Goal: Task Accomplishment & Management: Manage account settings

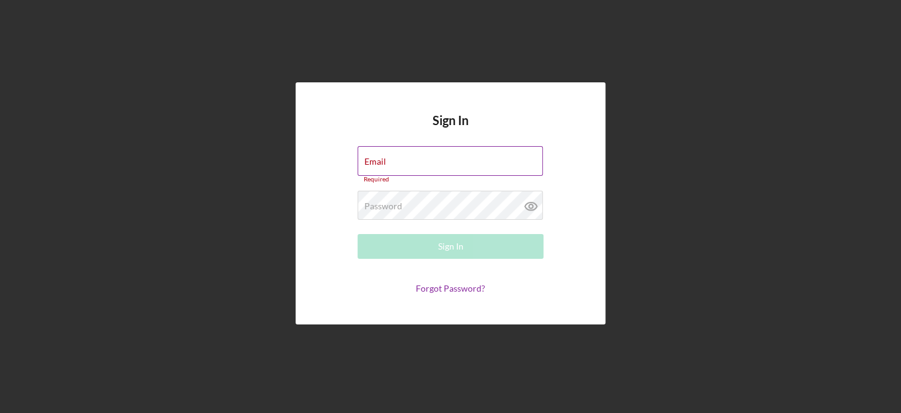
click at [384, 157] on label "Email" at bounding box center [376, 162] width 22 height 10
click at [384, 157] on input "Email" at bounding box center [450, 161] width 185 height 30
click at [384, 157] on label "Email" at bounding box center [376, 162] width 22 height 10
click at [384, 157] on input "Email" at bounding box center [450, 161] width 185 height 30
type input "[PERSON_NAME][EMAIL_ADDRESS][PERSON_NAME][DOMAIN_NAME]"
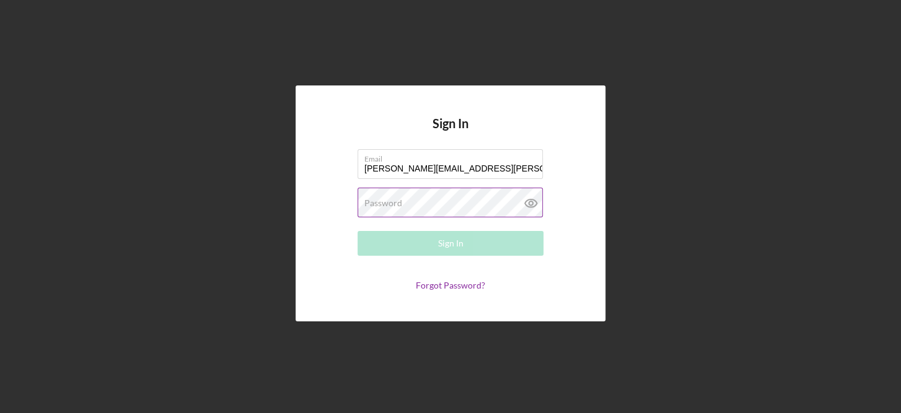
click at [379, 203] on label "Password" at bounding box center [384, 203] width 38 height 10
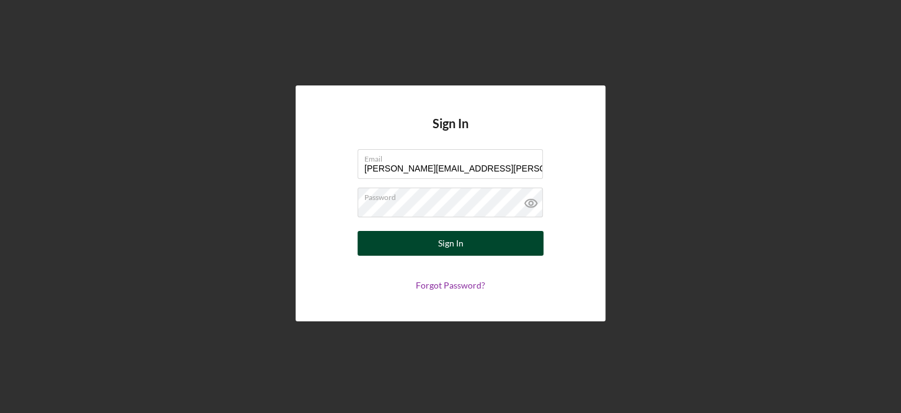
click at [458, 242] on div "Sign In" at bounding box center [450, 243] width 25 height 25
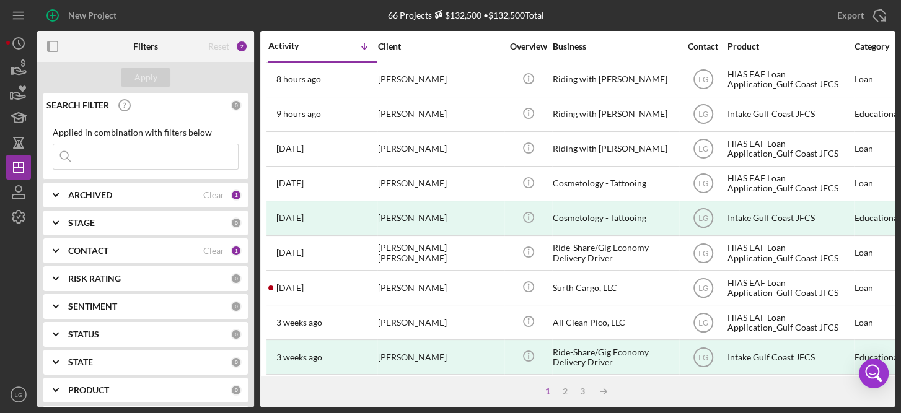
click at [91, 219] on b "STAGE" at bounding box center [81, 223] width 27 height 10
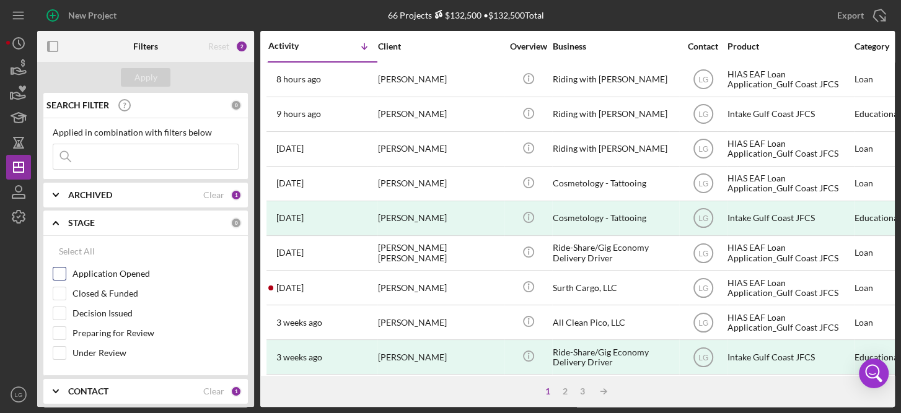
click at [63, 268] on input "Application Opened" at bounding box center [59, 274] width 12 height 12
checkbox input "true"
click at [146, 75] on div "Apply" at bounding box center [146, 77] width 23 height 19
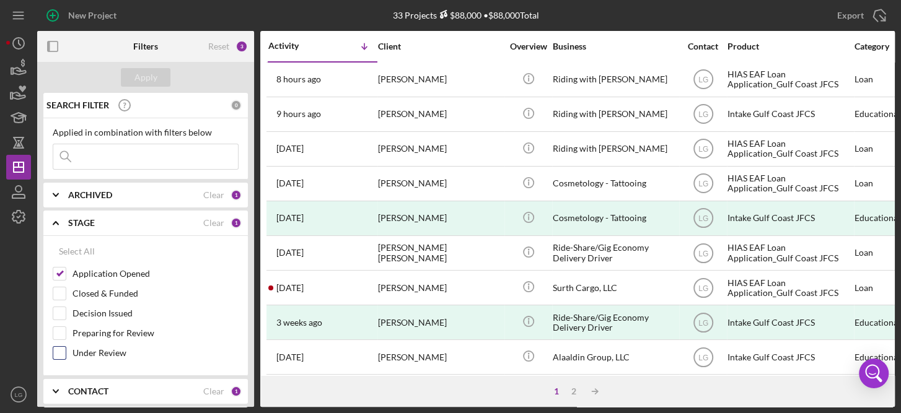
click at [166, 352] on label "Under Review" at bounding box center [156, 353] width 166 height 12
click at [66, 352] on input "Under Review" at bounding box center [59, 353] width 12 height 12
checkbox input "true"
click at [60, 271] on input "Application Opened" at bounding box center [59, 274] width 12 height 12
checkbox input "false"
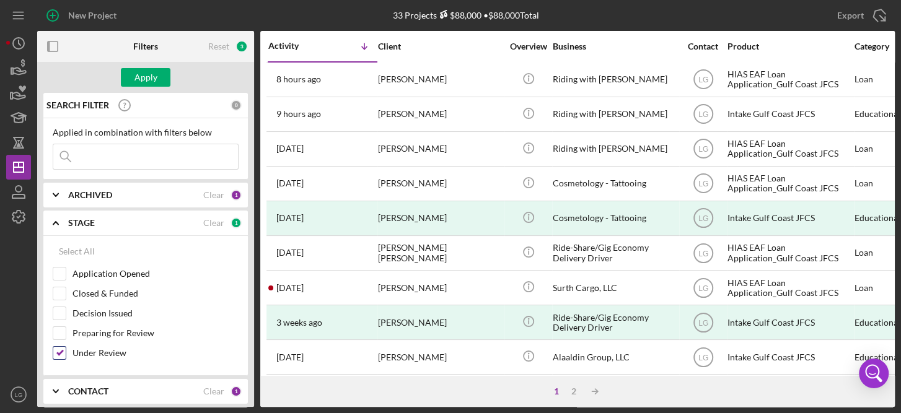
click at [119, 351] on label "Under Review" at bounding box center [156, 353] width 166 height 12
click at [66, 351] on input "Under Review" at bounding box center [59, 353] width 12 height 12
checkbox input "false"
click at [56, 270] on input "Application Opened" at bounding box center [59, 274] width 12 height 12
checkbox input "true"
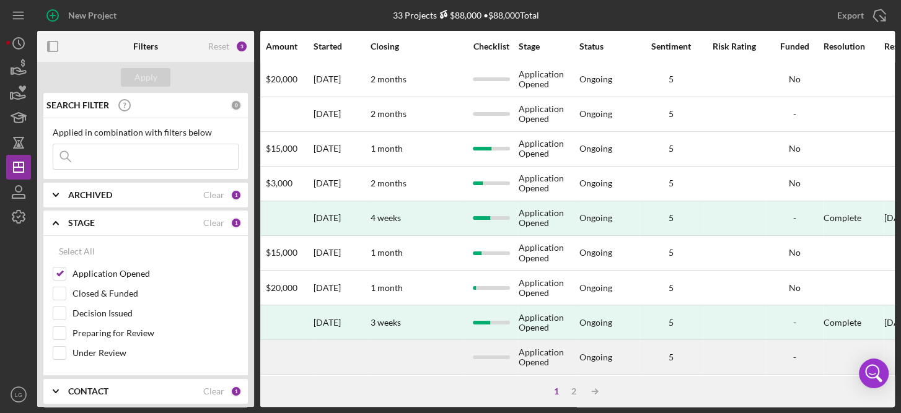
scroll to position [0, 645]
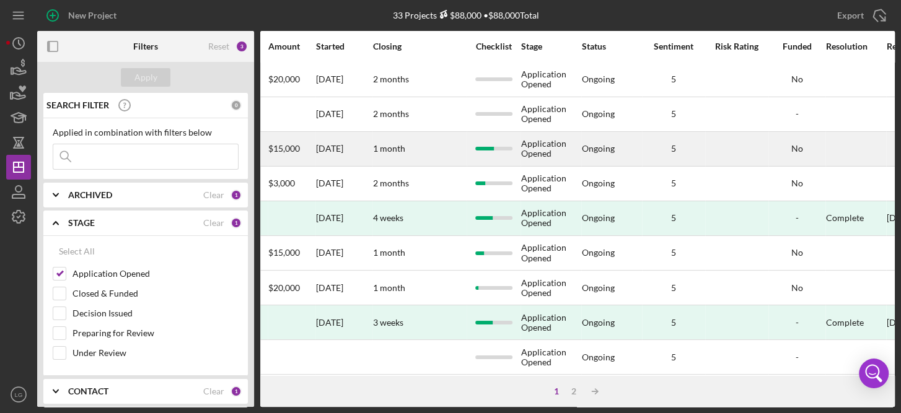
click at [534, 147] on div "Application Opened" at bounding box center [551, 149] width 60 height 33
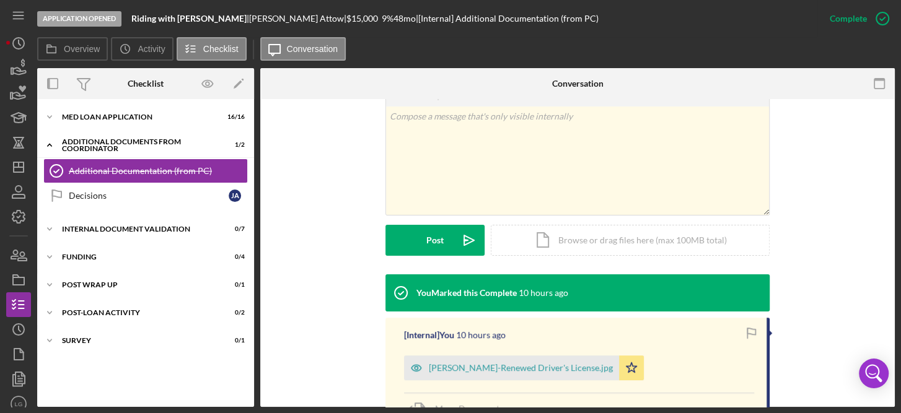
scroll to position [242, 0]
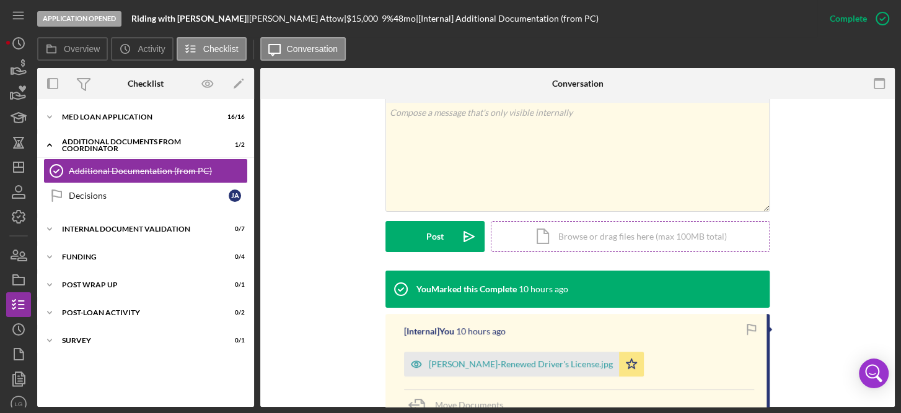
click at [629, 234] on div "Icon/Document Browse or drag files here (max 100MB total) Tap to choose files o…" at bounding box center [630, 236] width 279 height 31
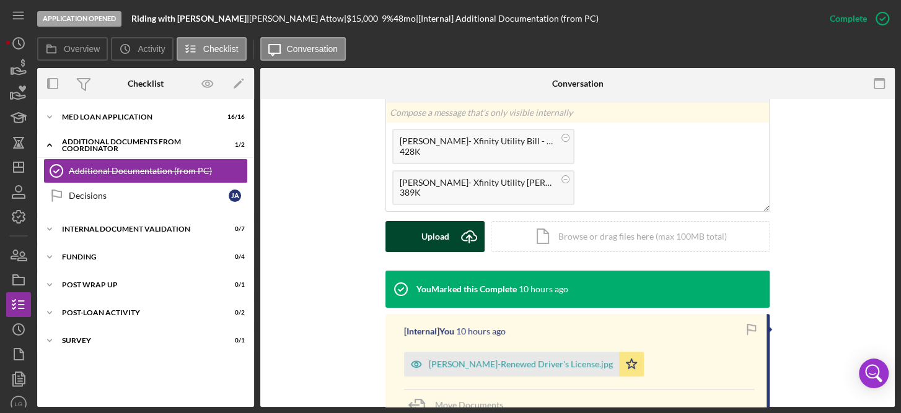
click at [438, 230] on div "Upload" at bounding box center [436, 236] width 28 height 31
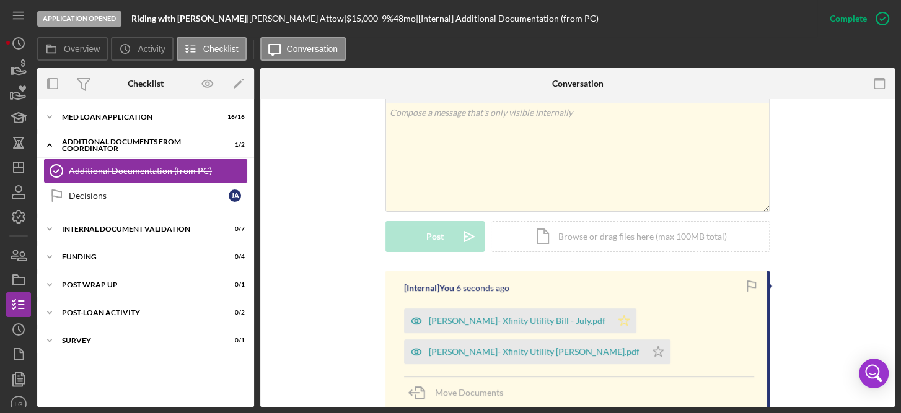
click at [612, 317] on icon "Icon/Star" at bounding box center [624, 321] width 25 height 25
click at [646, 352] on icon "Icon/Star" at bounding box center [658, 352] width 25 height 25
click at [888, 120] on div "This item has been marked complete. In order for undefined undefined to upload …" at bounding box center [577, 417] width 635 height 1121
click at [898, 277] on div "Application Opened Riding with [PERSON_NAME] | [PERSON_NAME] | $15,000 $15,000 …" at bounding box center [450, 206] width 901 height 413
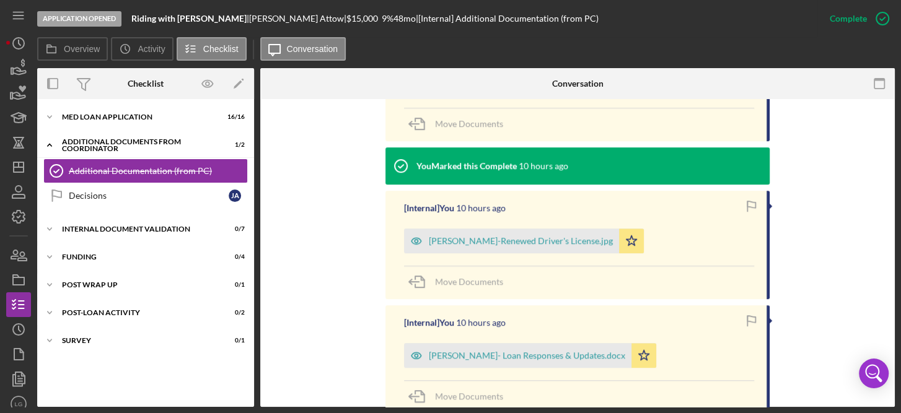
click at [888, 101] on div "This item has been marked complete. In order for undefined undefined to upload …" at bounding box center [577, 148] width 635 height 1121
click at [890, 110] on div "This item has been marked complete. In order for undefined undefined to upload …" at bounding box center [577, 148] width 635 height 1121
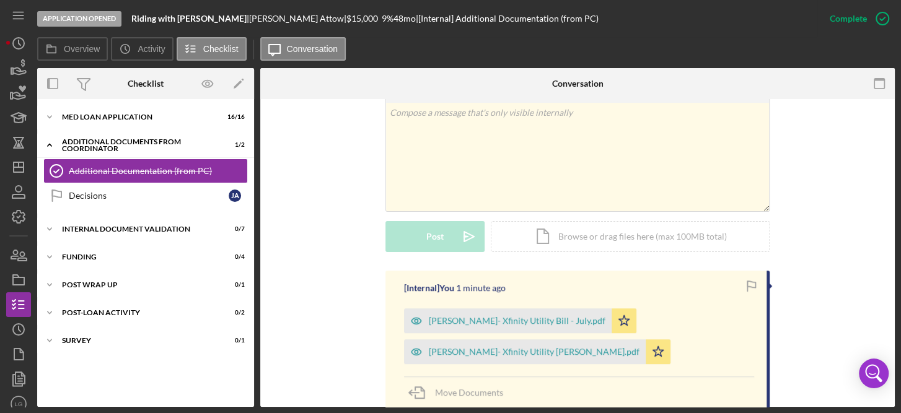
scroll to position [0, 0]
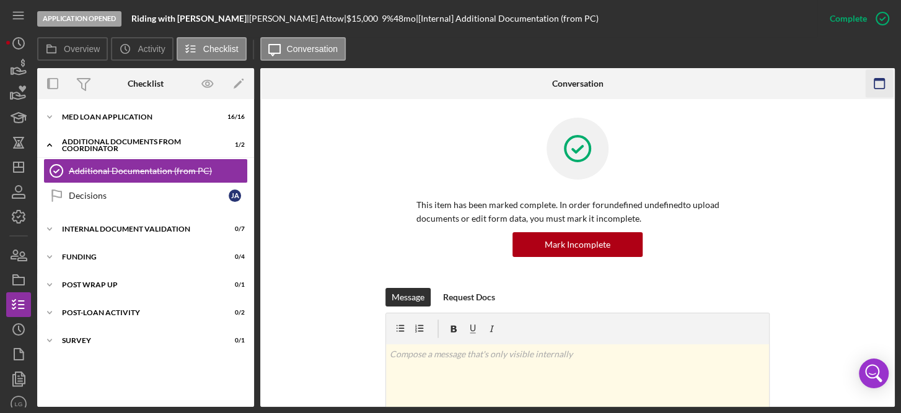
click at [893, 94] on icon "button" at bounding box center [879, 84] width 28 height 28
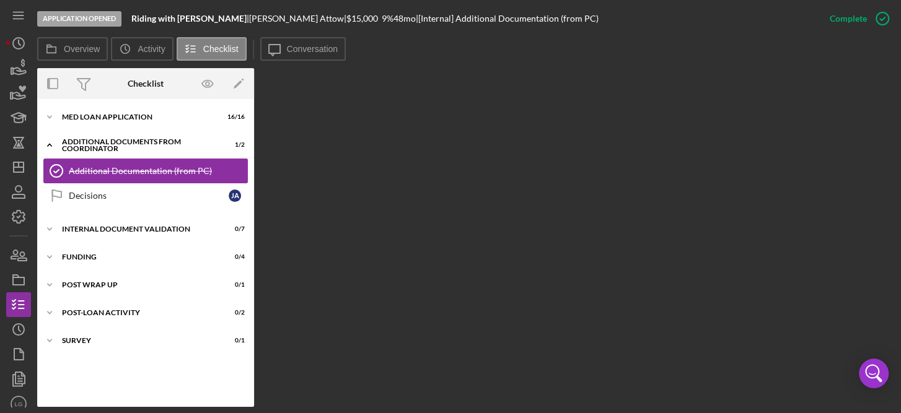
click at [203, 164] on link "Additional Documentation (from PC) Additional Documentation (from PC)" at bounding box center [145, 171] width 205 height 25
click at [187, 168] on div "Additional Documentation (from PC)" at bounding box center [158, 171] width 179 height 10
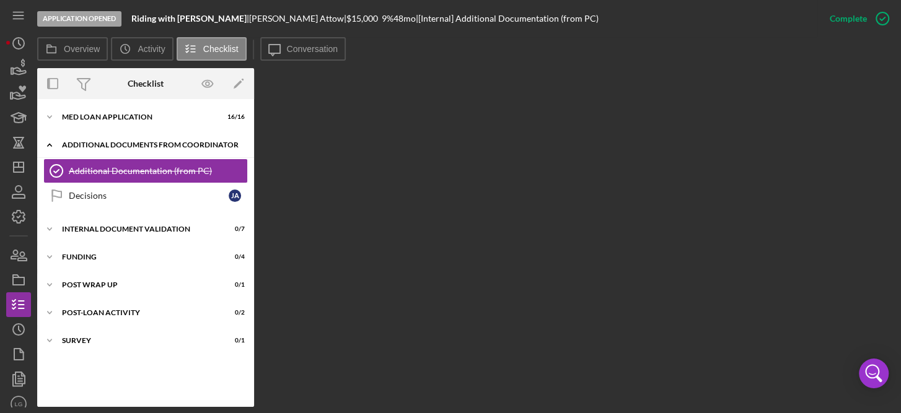
click at [125, 141] on div "Additional Documents from Coordinator" at bounding box center [150, 144] width 177 height 7
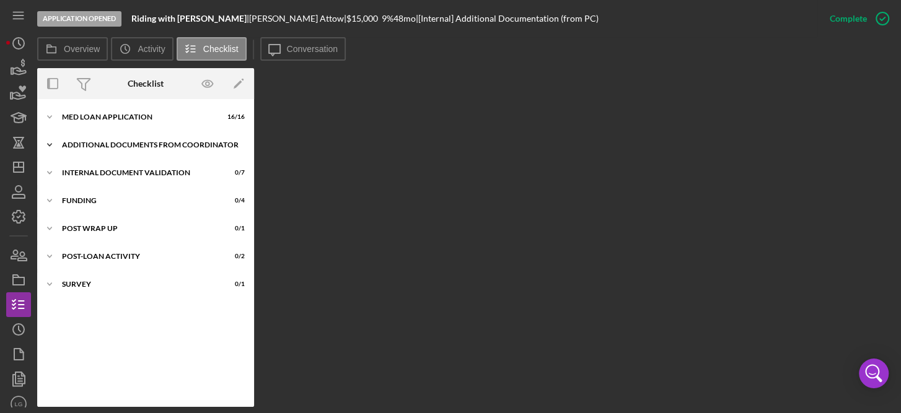
click at [107, 141] on div "Additional Documents from Coordinator" at bounding box center [150, 144] width 177 height 7
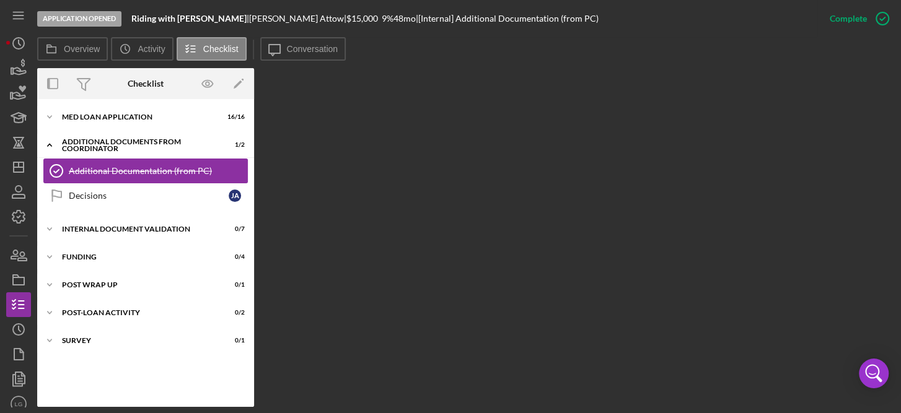
click at [117, 169] on div "Additional Documentation (from PC)" at bounding box center [158, 171] width 179 height 10
click at [202, 164] on link "Additional Documentation (from PC) Additional Documentation (from PC)" at bounding box center [145, 171] width 205 height 25
click at [410, 220] on div "Overview Internal Workflow Stage Application Opened Icon/Dropdown Arrow Archive…" at bounding box center [466, 237] width 858 height 339
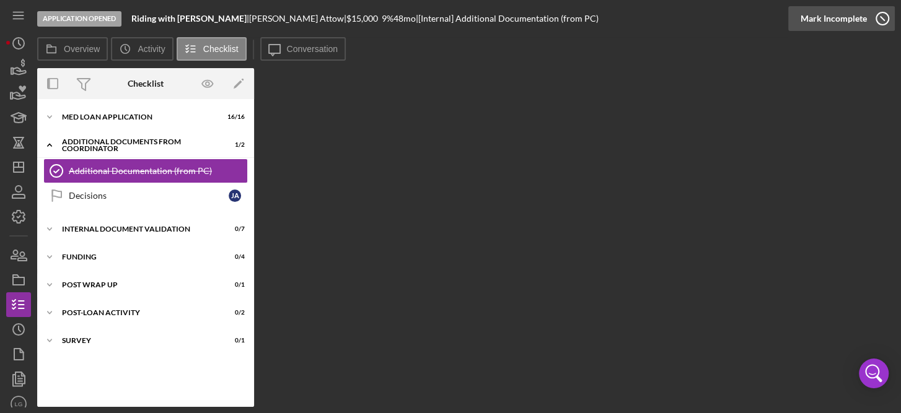
click at [884, 15] on icon "button" at bounding box center [882, 18] width 31 height 31
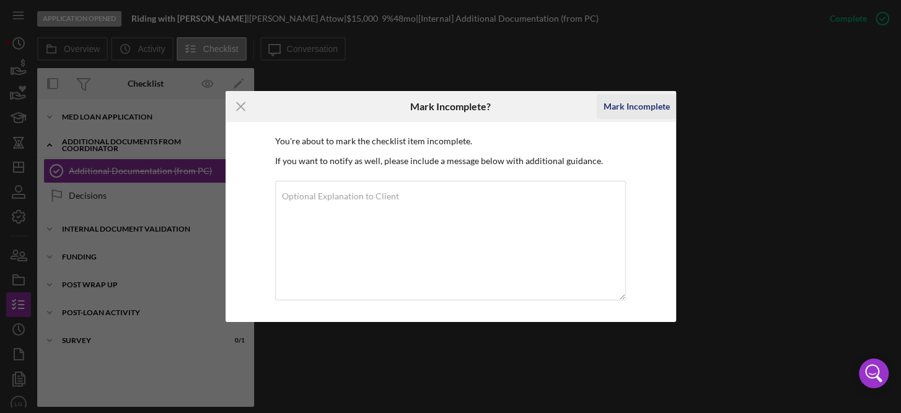
click at [648, 102] on div "Mark Incomplete" at bounding box center [636, 106] width 66 height 25
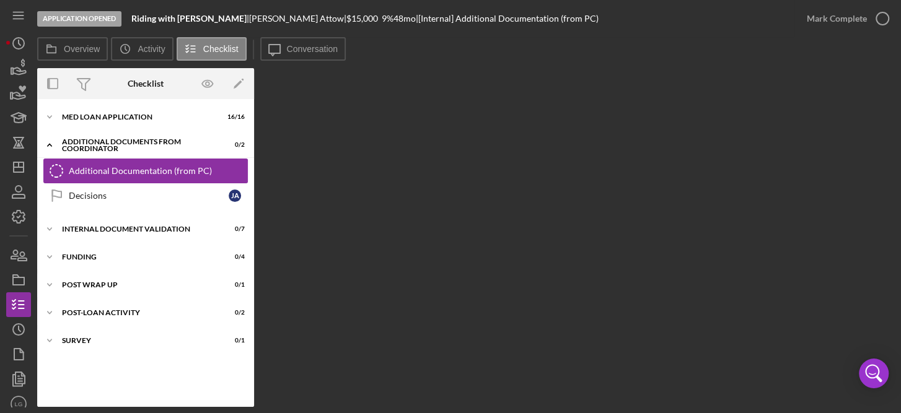
click at [200, 164] on link "Additional Documentation (from PC) Additional Documentation (from PC)" at bounding box center [145, 171] width 205 height 25
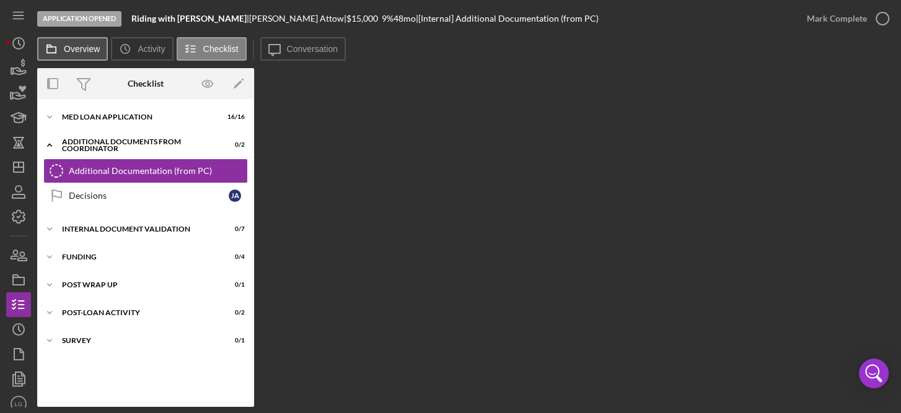
click at [77, 50] on label "Overview" at bounding box center [82, 49] width 36 height 10
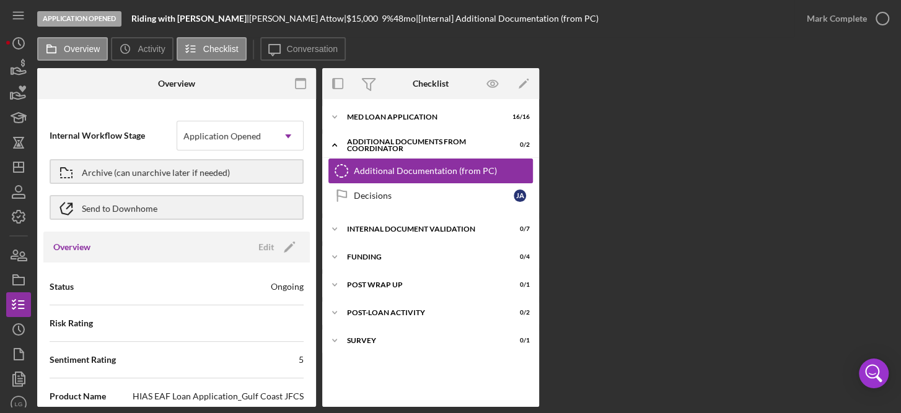
click at [452, 166] on div "Additional Documentation (from PC)" at bounding box center [443, 171] width 179 height 10
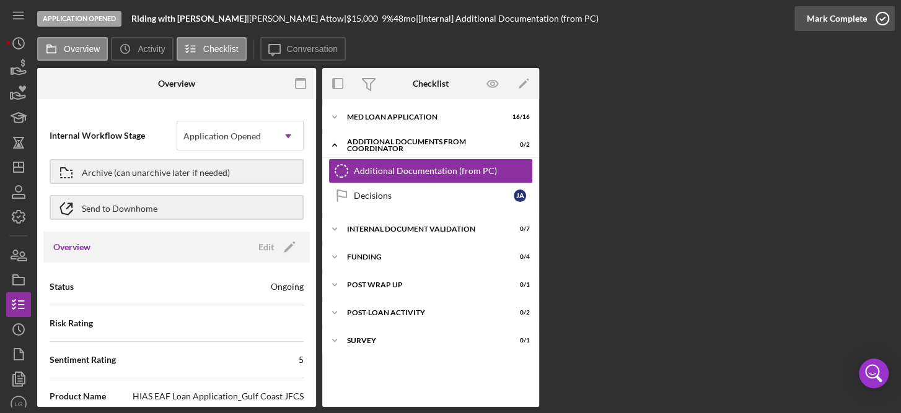
click at [880, 15] on icon "button" at bounding box center [882, 18] width 31 height 31
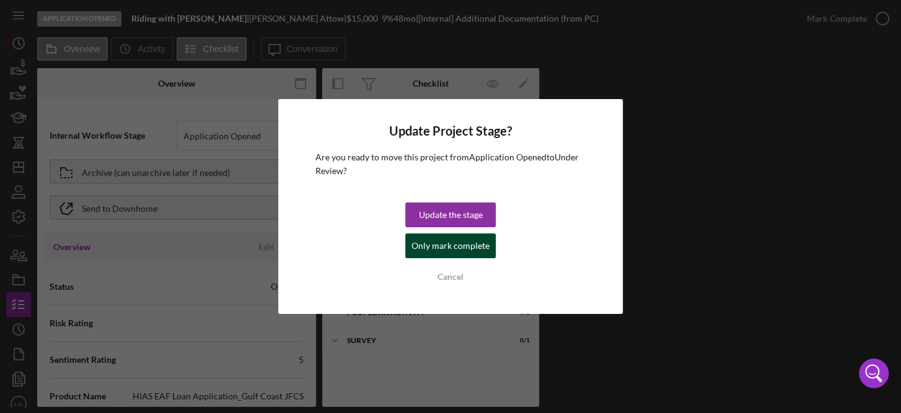
click at [457, 247] on div "Only mark complete" at bounding box center [451, 246] width 78 height 25
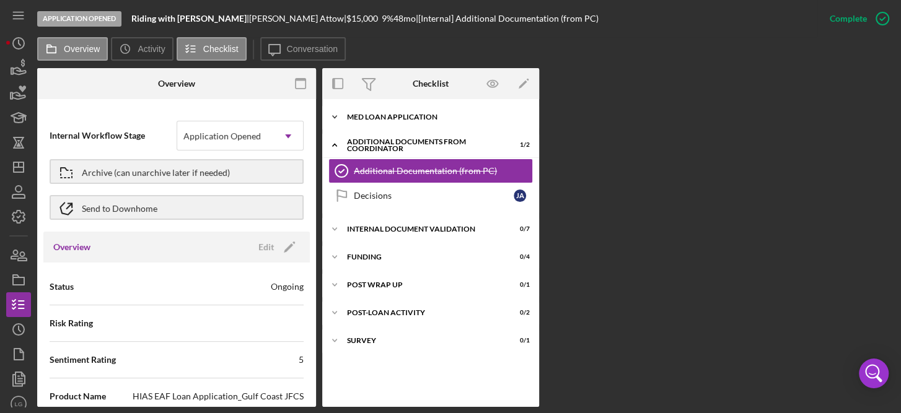
click at [421, 116] on div "MED Loan Application" at bounding box center [435, 116] width 177 height 7
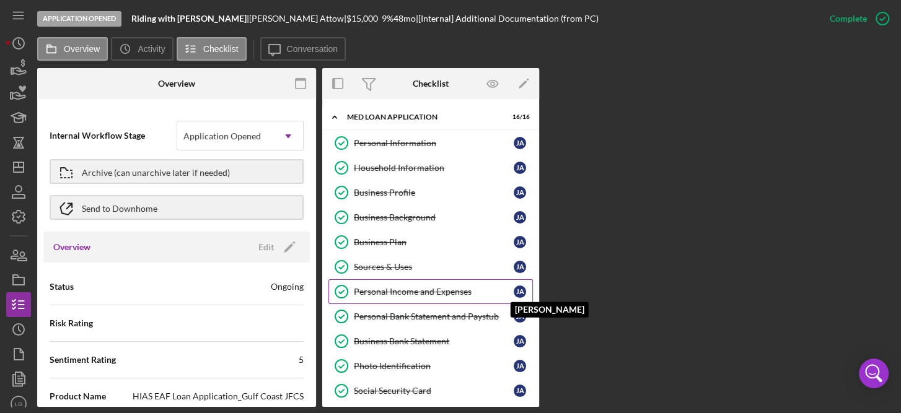
click at [516, 288] on div "[PERSON_NAME]" at bounding box center [520, 292] width 12 height 12
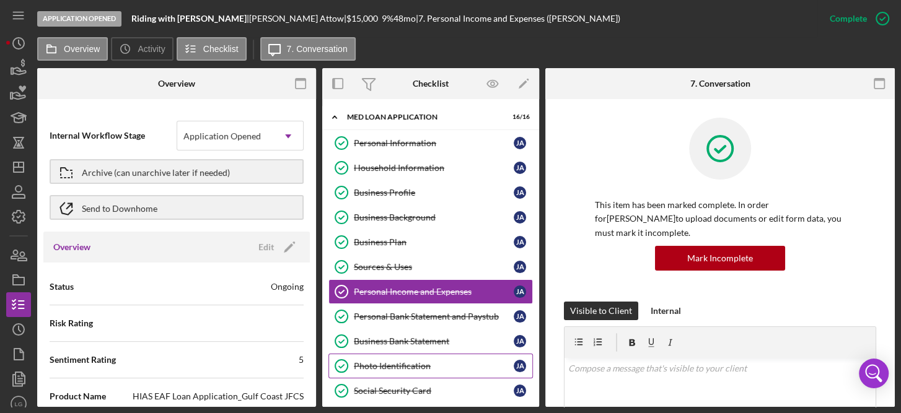
click at [459, 364] on div "Photo Identification" at bounding box center [434, 366] width 160 height 10
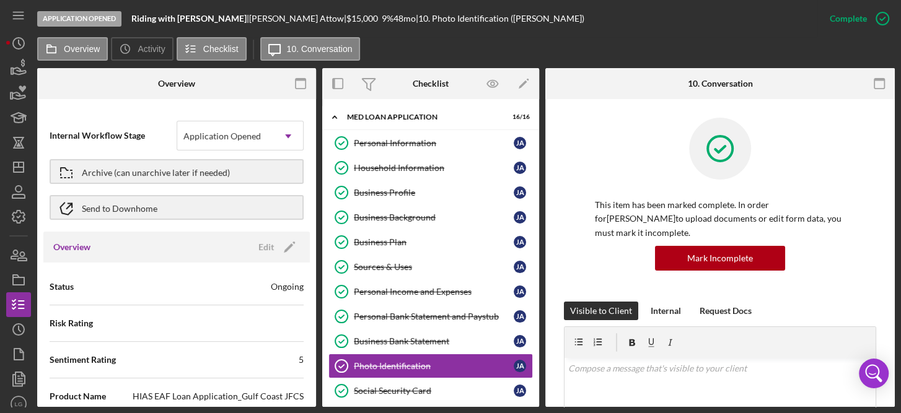
scroll to position [270, 0]
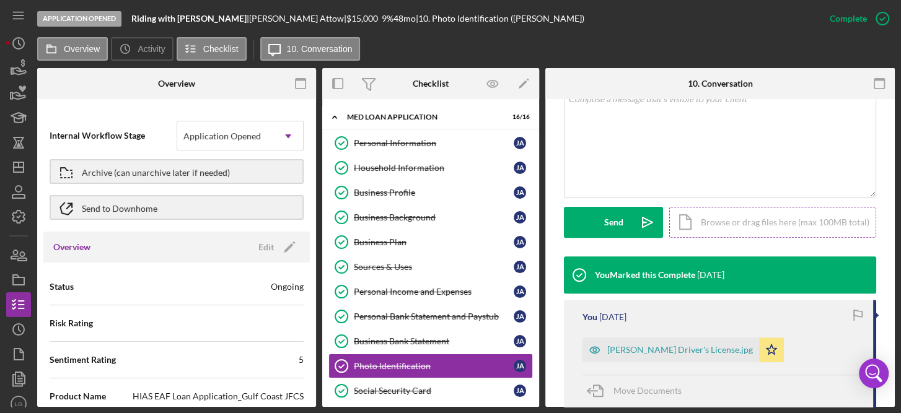
click at [774, 218] on div "Icon/Document Browse or drag files here (max 100MB total) Tap to choose files o…" at bounding box center [773, 222] width 207 height 31
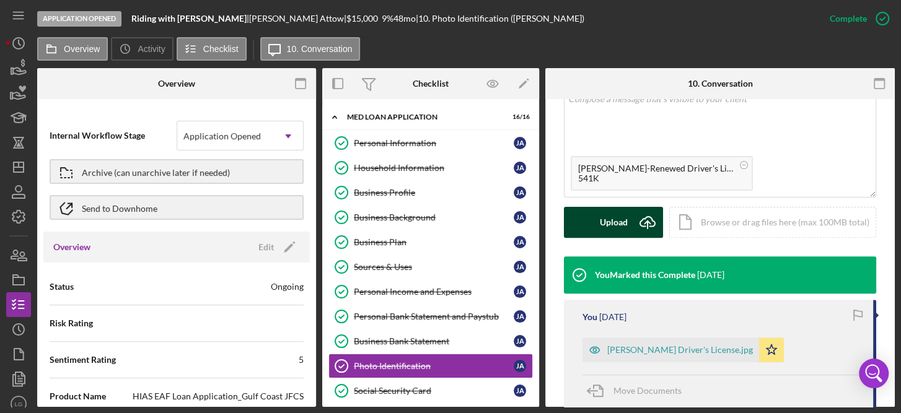
click at [630, 223] on button "Upload Icon/Upload" at bounding box center [613, 222] width 99 height 31
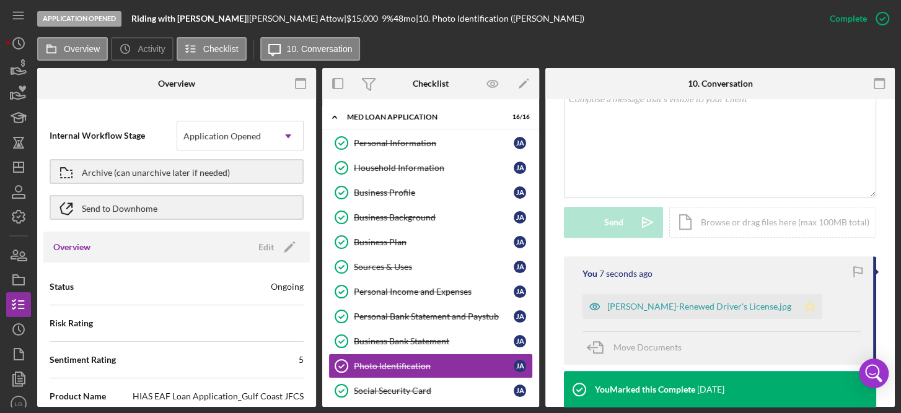
click at [798, 311] on icon "Icon/Star" at bounding box center [810, 306] width 25 height 25
click at [882, 16] on icon "button" at bounding box center [882, 18] width 31 height 31
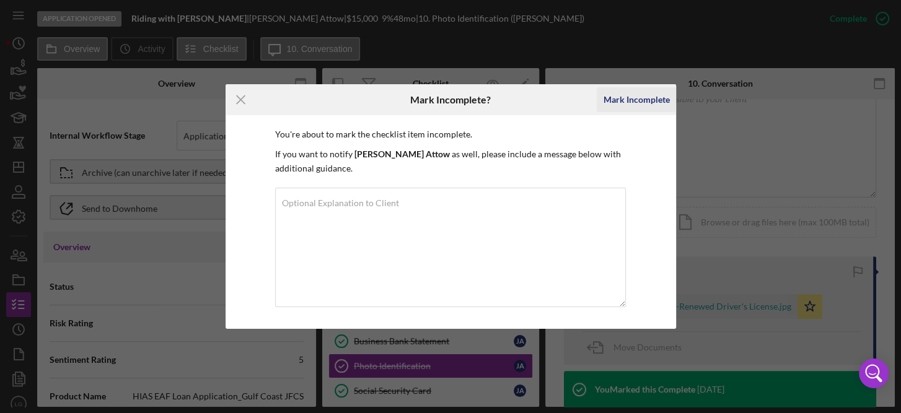
click at [647, 102] on div "Mark Incomplete" at bounding box center [636, 99] width 66 height 25
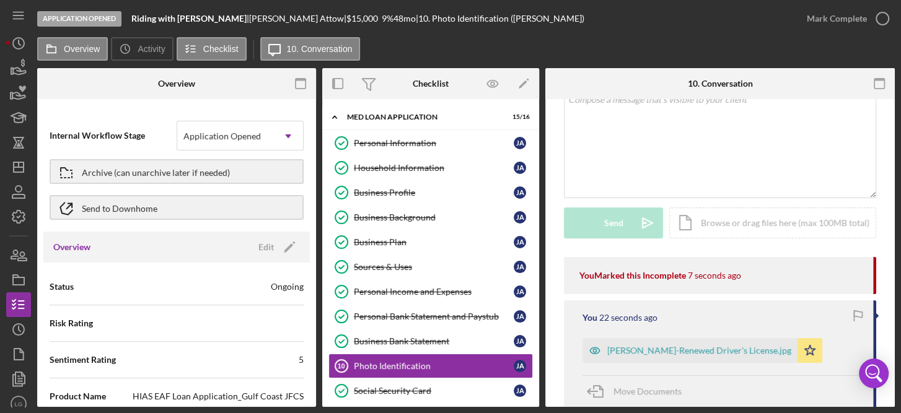
scroll to position [355, 0]
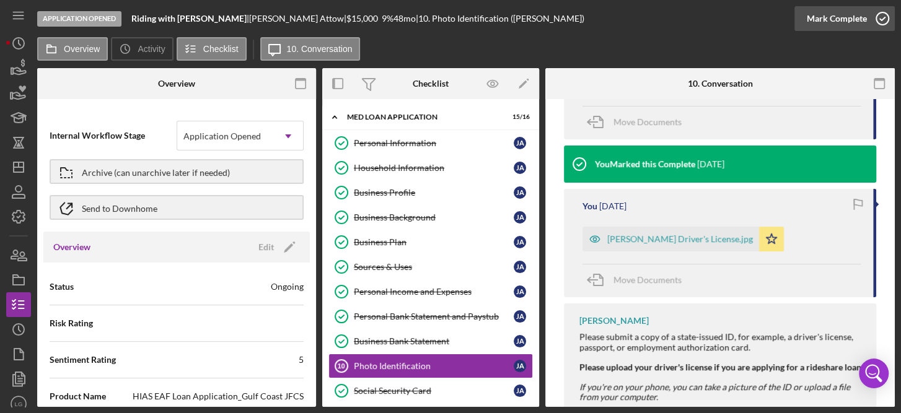
click at [881, 17] on icon "button" at bounding box center [882, 18] width 31 height 31
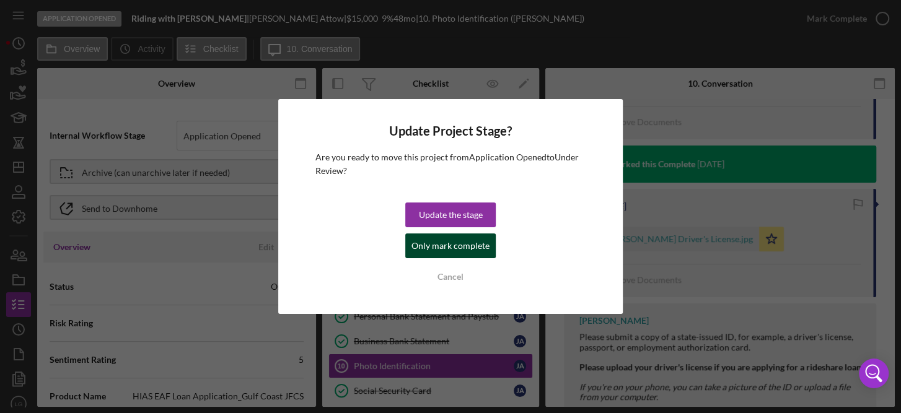
click at [472, 248] on div "Only mark complete" at bounding box center [451, 246] width 78 height 25
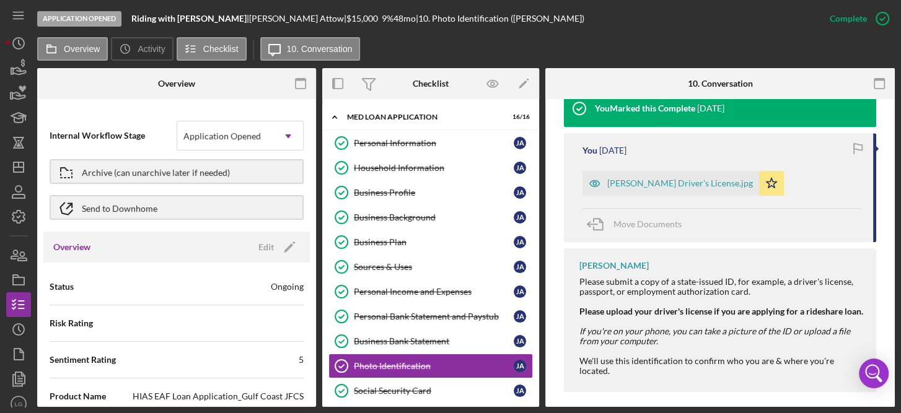
scroll to position [656, 0]
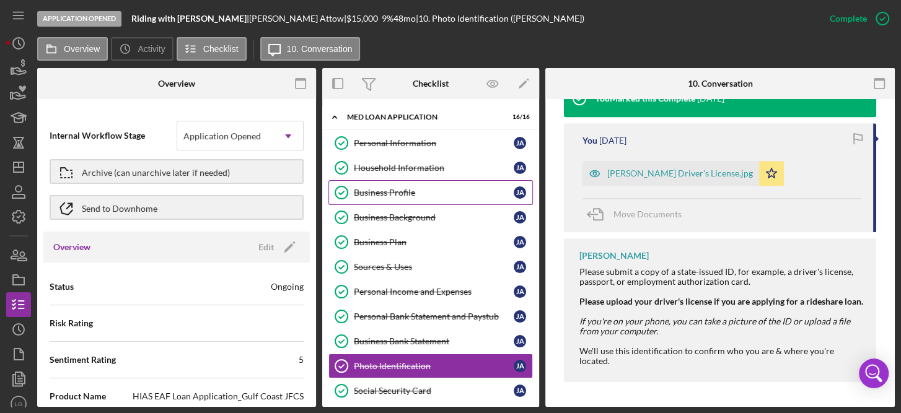
click at [414, 191] on div "Business Profile" at bounding box center [434, 193] width 160 height 10
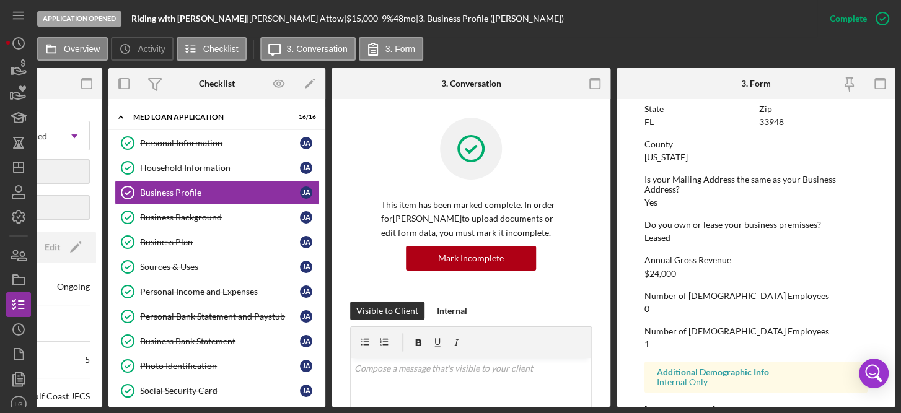
scroll to position [595, 0]
click at [193, 213] on div "Business Background" at bounding box center [220, 218] width 160 height 10
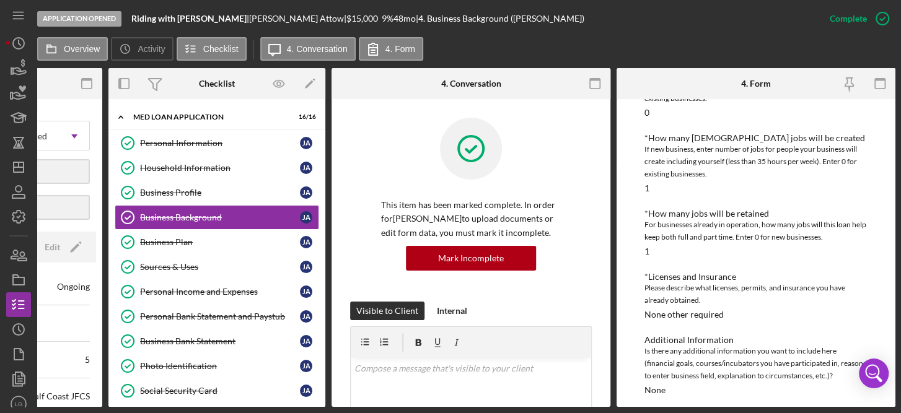
scroll to position [567, 0]
click at [883, 19] on icon "button" at bounding box center [882, 18] width 31 height 31
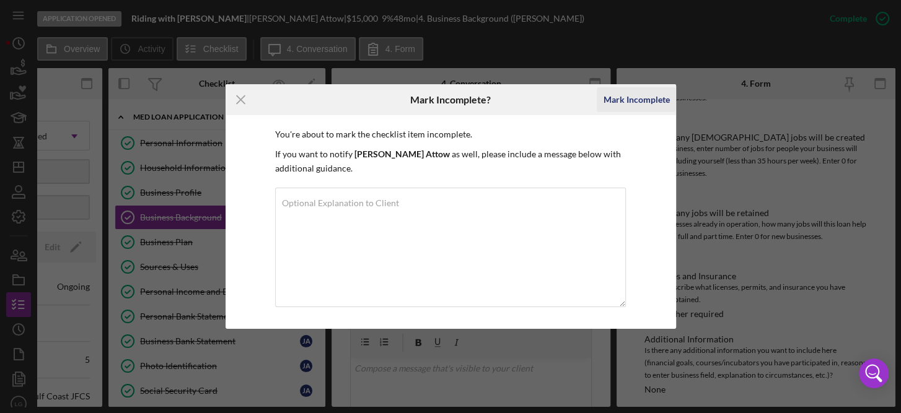
click at [642, 97] on div "Mark Incomplete" at bounding box center [636, 99] width 66 height 25
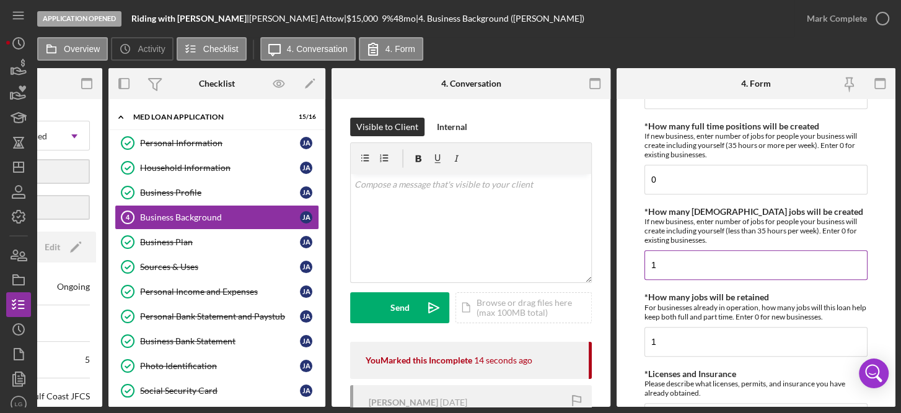
scroll to position [578, 0]
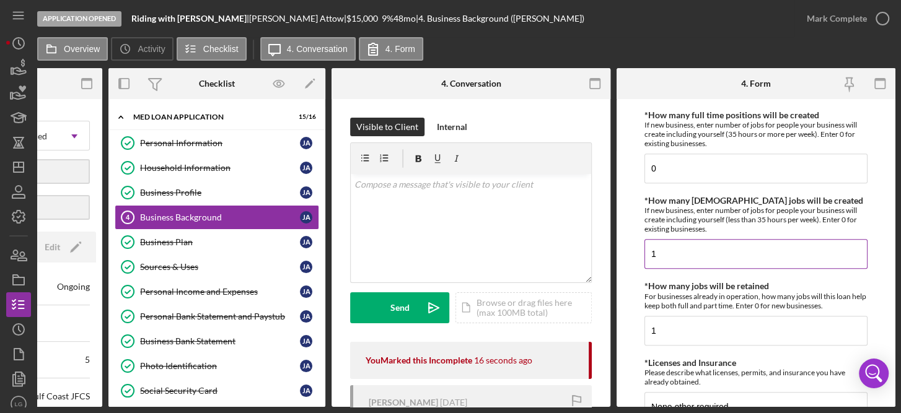
click at [673, 249] on input "1" at bounding box center [756, 254] width 223 height 30
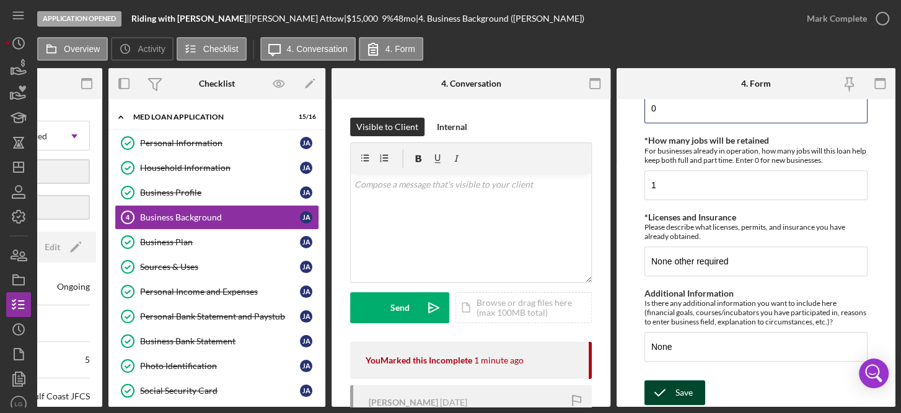
type input "0"
click at [676, 389] on div "Save" at bounding box center [684, 393] width 17 height 25
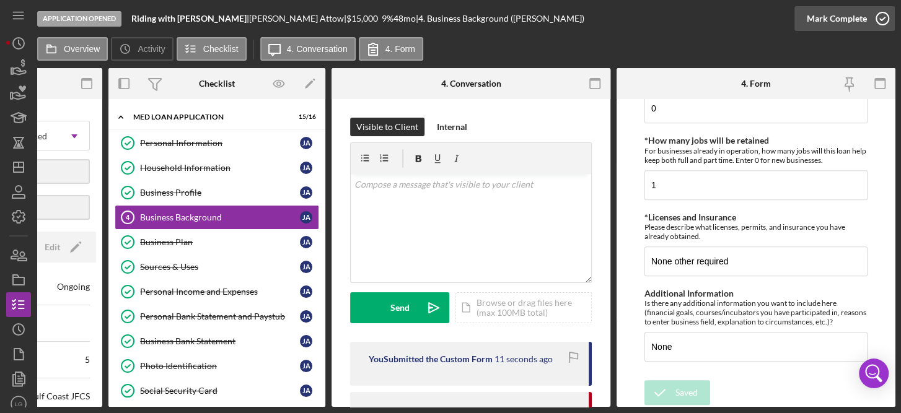
click at [883, 16] on icon "button" at bounding box center [882, 18] width 31 height 31
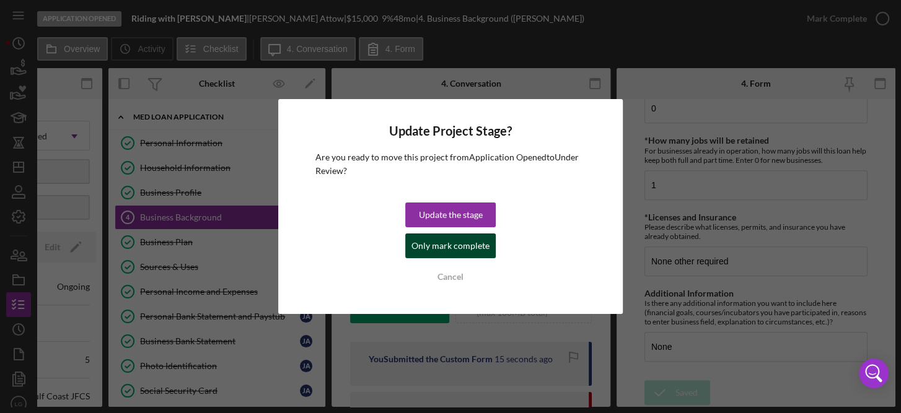
click at [461, 252] on div "Only mark complete" at bounding box center [451, 246] width 78 height 25
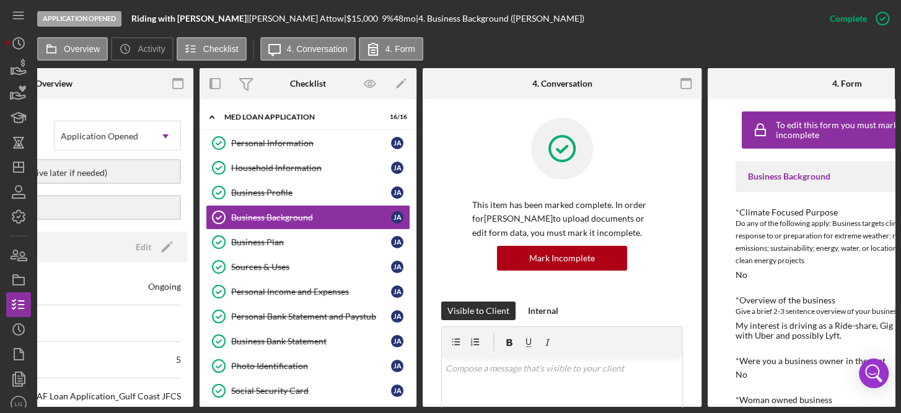
scroll to position [0, 214]
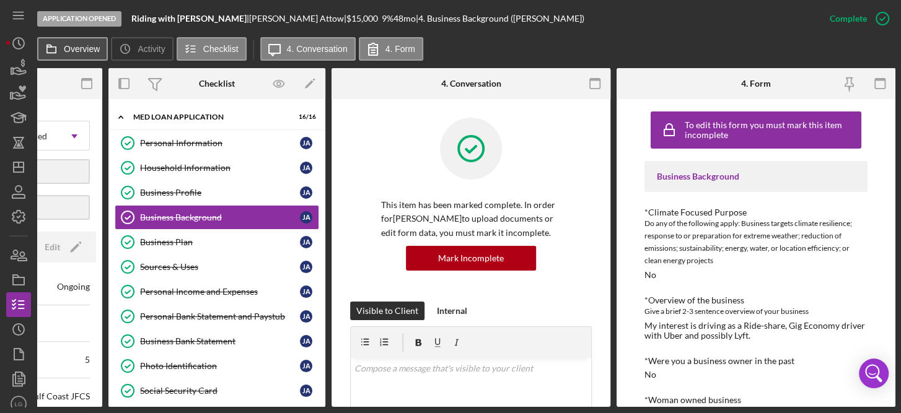
click at [79, 45] on label "Overview" at bounding box center [82, 49] width 36 height 10
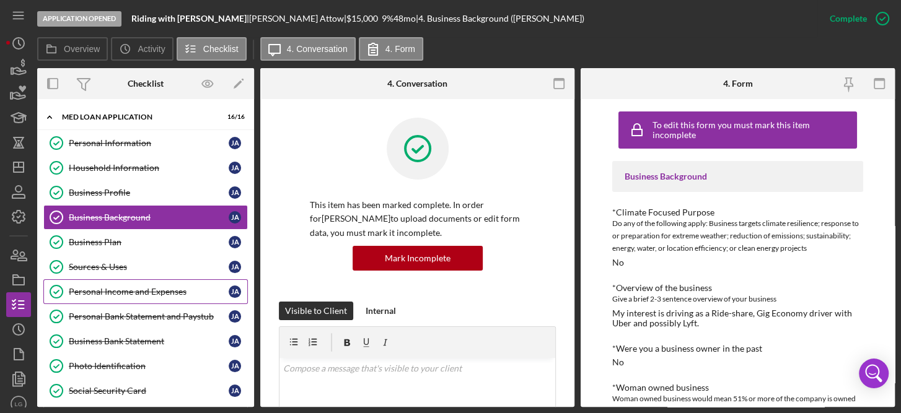
click at [151, 292] on div "Personal Income and Expenses" at bounding box center [149, 292] width 160 height 10
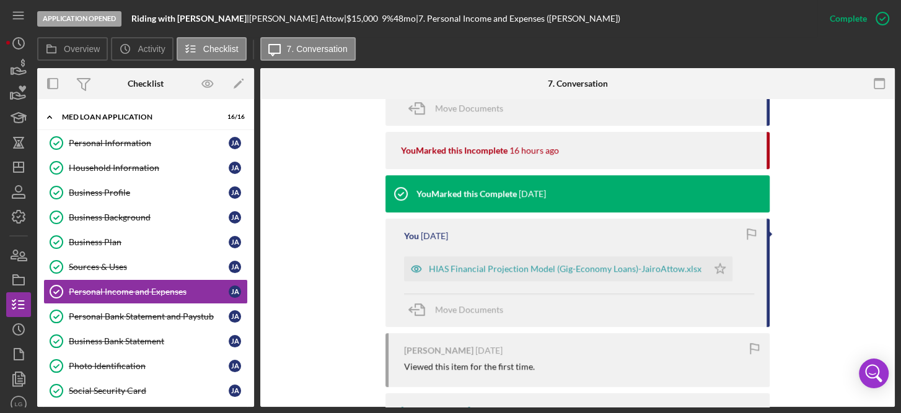
scroll to position [270, 0]
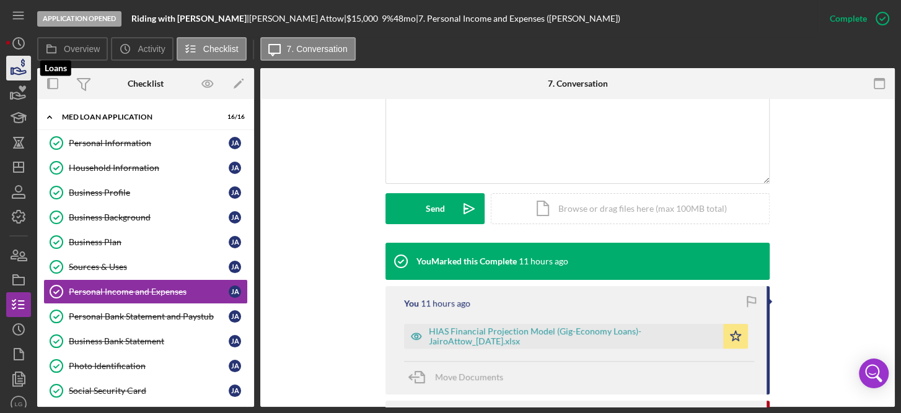
click at [17, 66] on icon "button" at bounding box center [18, 68] width 31 height 31
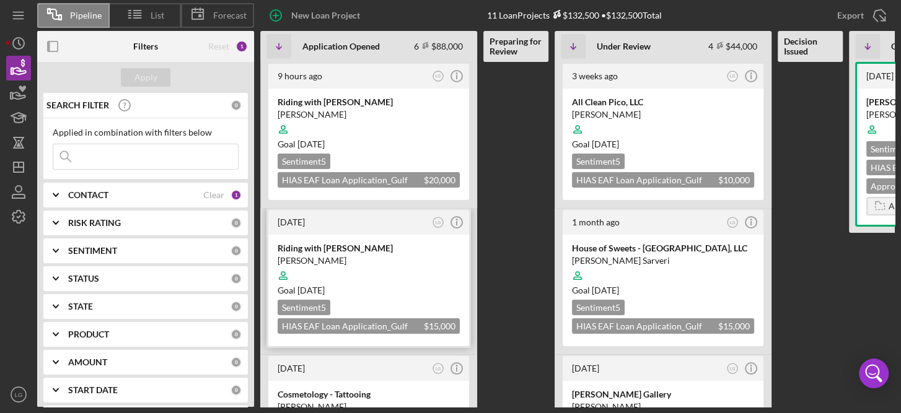
click at [427, 280] on div at bounding box center [369, 276] width 182 height 24
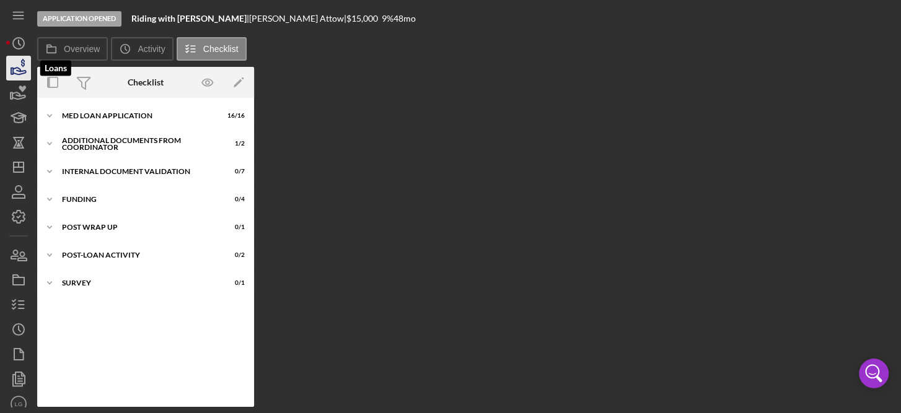
click at [19, 71] on icon "button" at bounding box center [19, 71] width 13 height 7
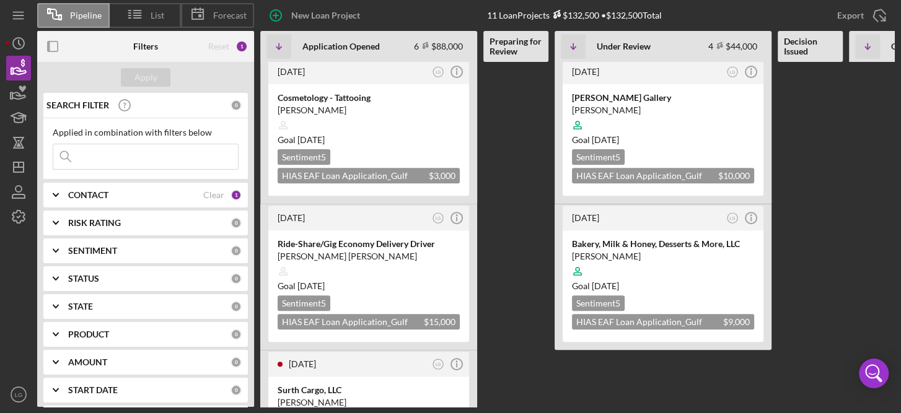
scroll to position [307, 0]
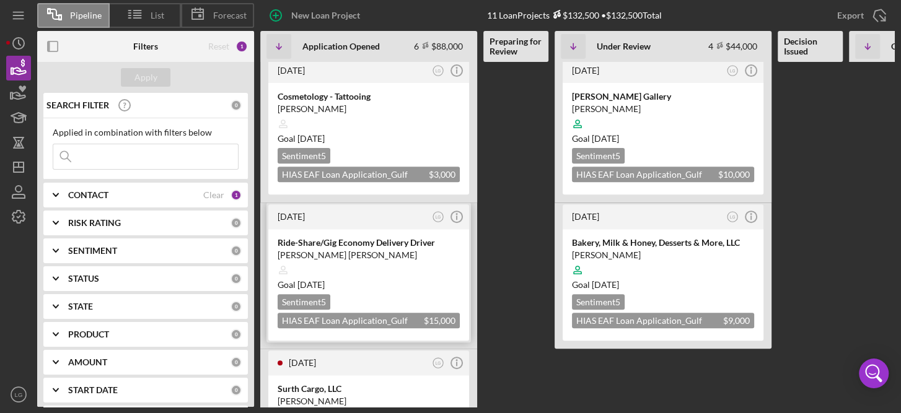
click at [316, 294] on div "Sentiment 5" at bounding box center [304, 301] width 53 height 15
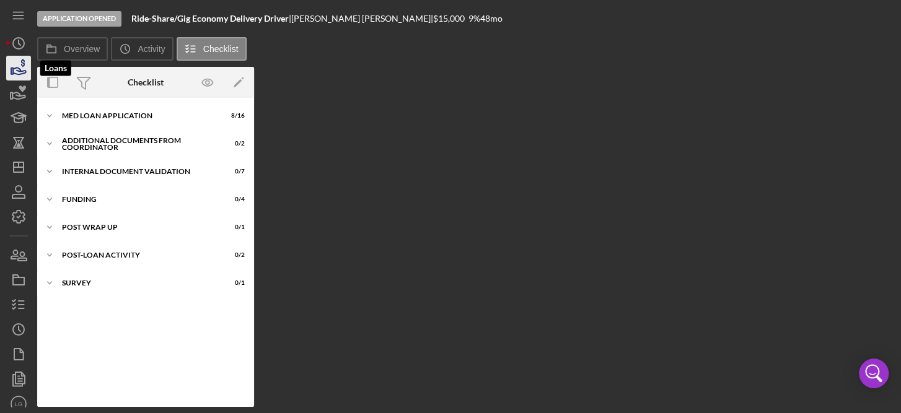
click at [21, 60] on icon "button" at bounding box center [23, 63] width 4 height 8
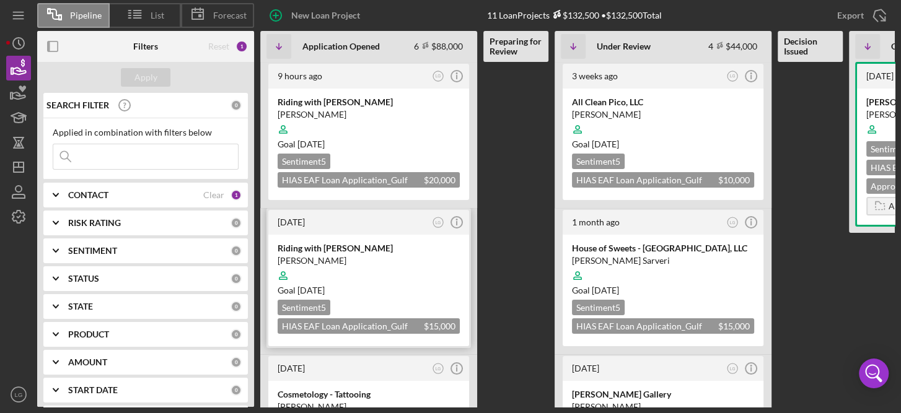
click at [392, 270] on div at bounding box center [369, 276] width 182 height 24
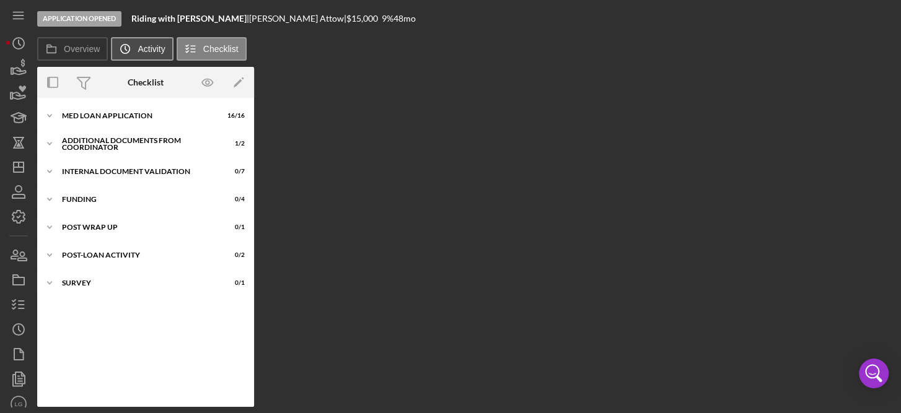
click at [146, 49] on label "Activity" at bounding box center [151, 49] width 27 height 10
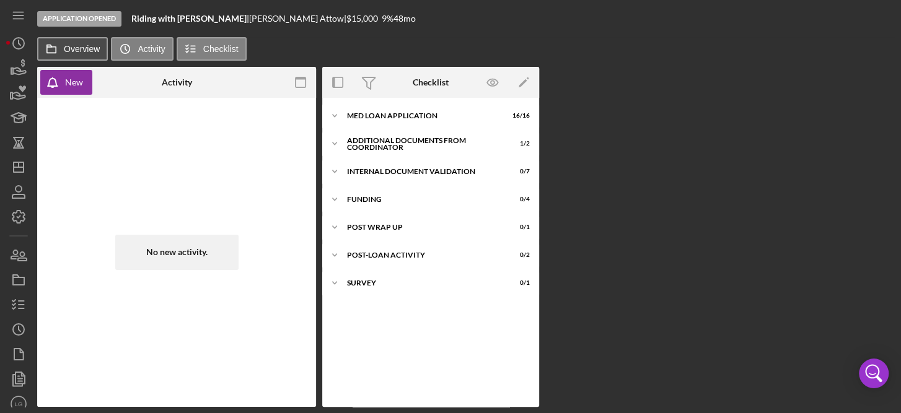
click at [81, 42] on button "Overview" at bounding box center [72, 49] width 71 height 24
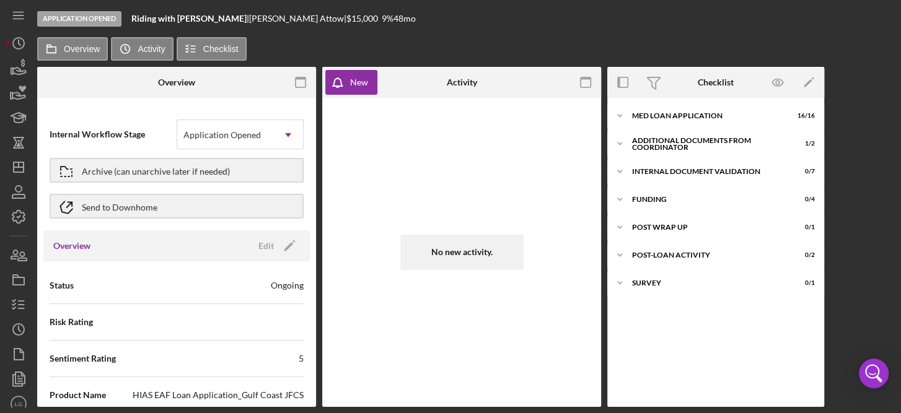
scroll to position [265, 0]
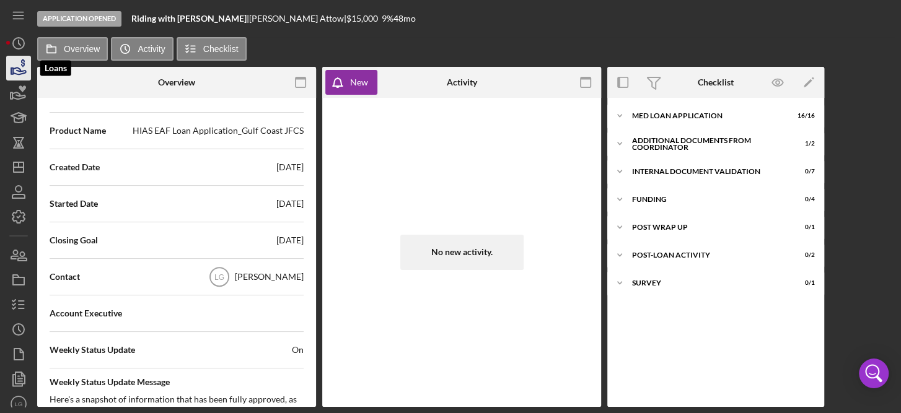
click at [17, 70] on icon "button" at bounding box center [19, 71] width 13 height 7
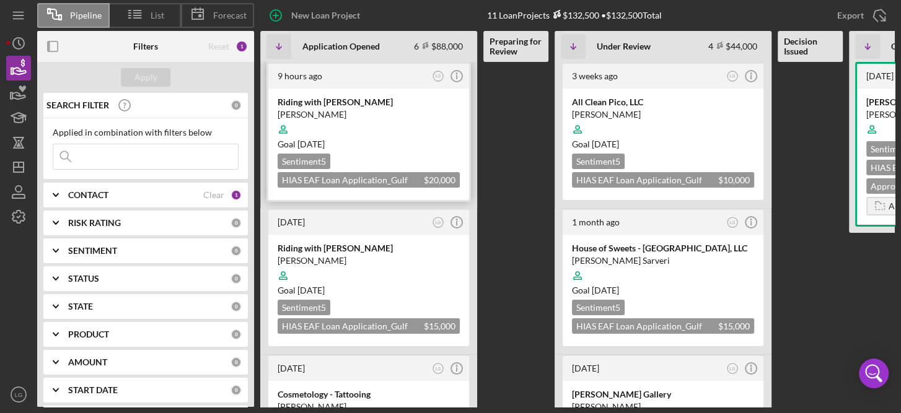
click at [436, 142] on div "Goal [DATE]" at bounding box center [369, 144] width 182 height 12
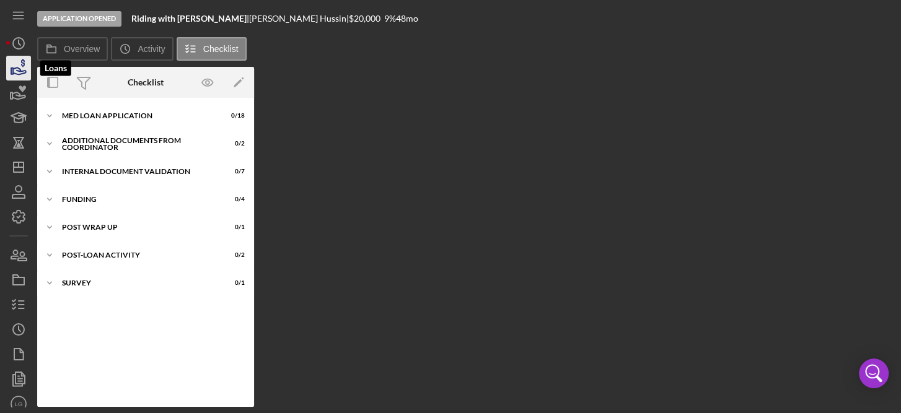
click at [19, 70] on icon "button" at bounding box center [18, 68] width 31 height 31
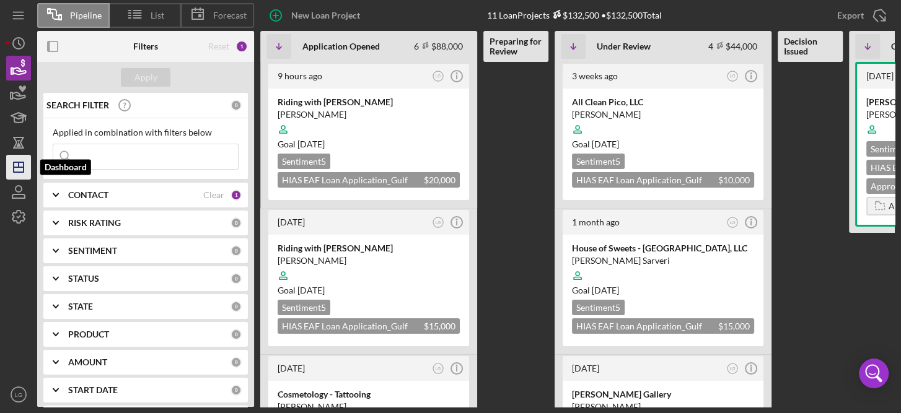
click at [21, 167] on line "button" at bounding box center [19, 167] width 10 height 0
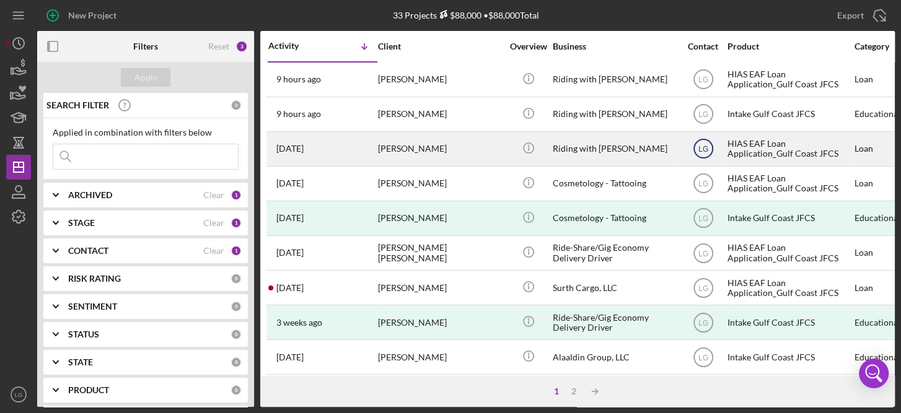
click at [700, 84] on text "LG" at bounding box center [703, 80] width 10 height 9
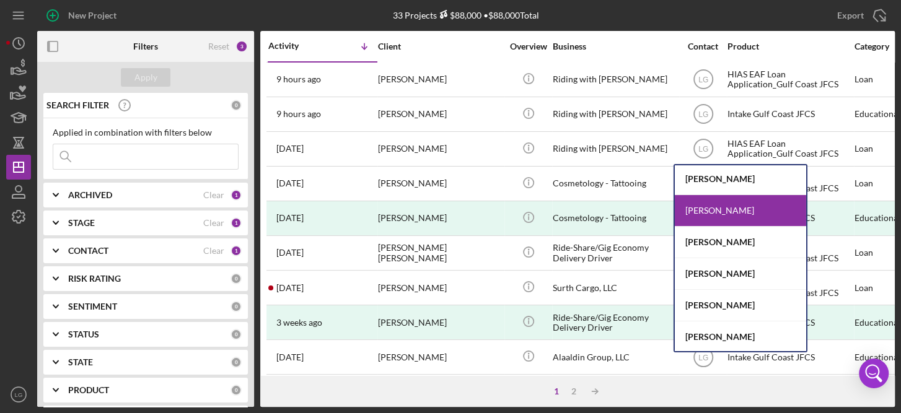
scroll to position [65, 0]
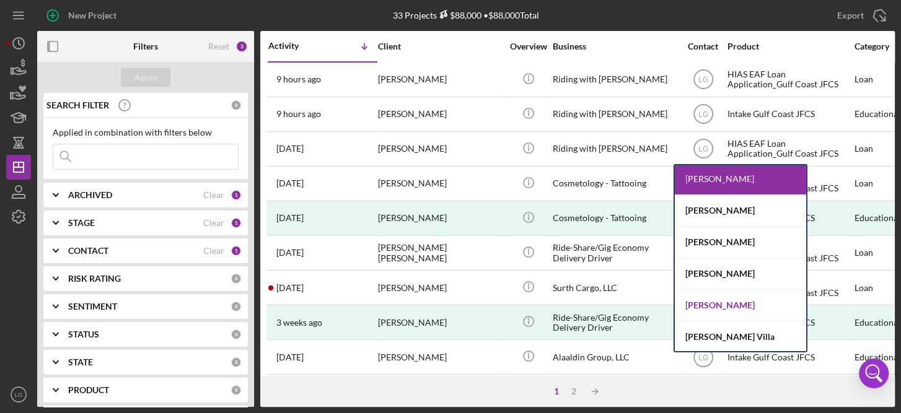
click at [718, 299] on div "[PERSON_NAME]" at bounding box center [740, 306] width 131 height 32
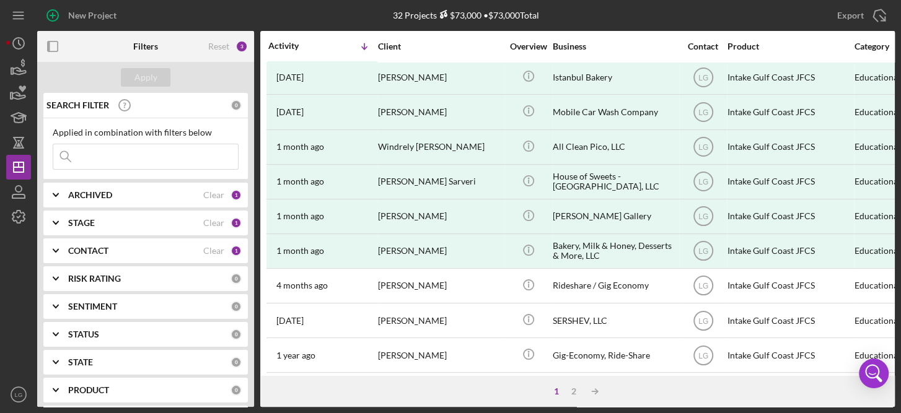
scroll to position [330, 0]
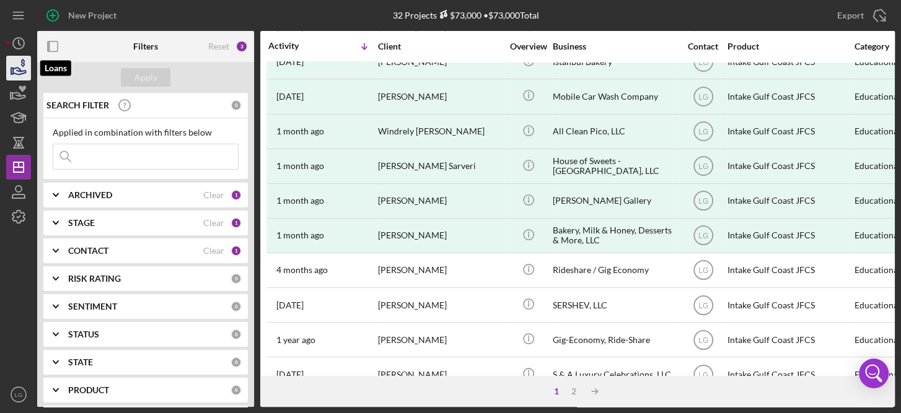
click at [19, 71] on icon "button" at bounding box center [19, 71] width 13 height 7
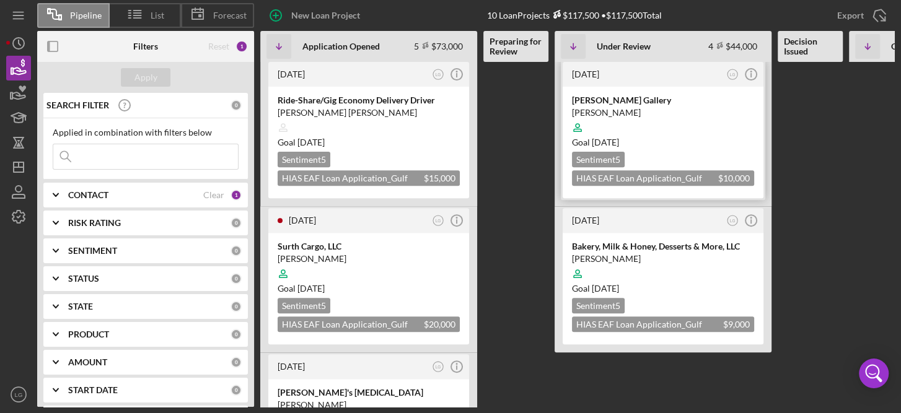
scroll to position [305, 0]
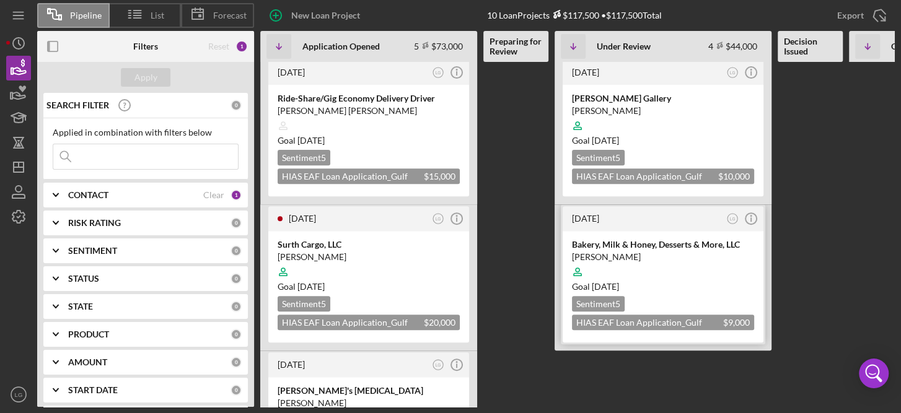
click at [698, 281] on div "Goal [DATE]" at bounding box center [663, 287] width 182 height 12
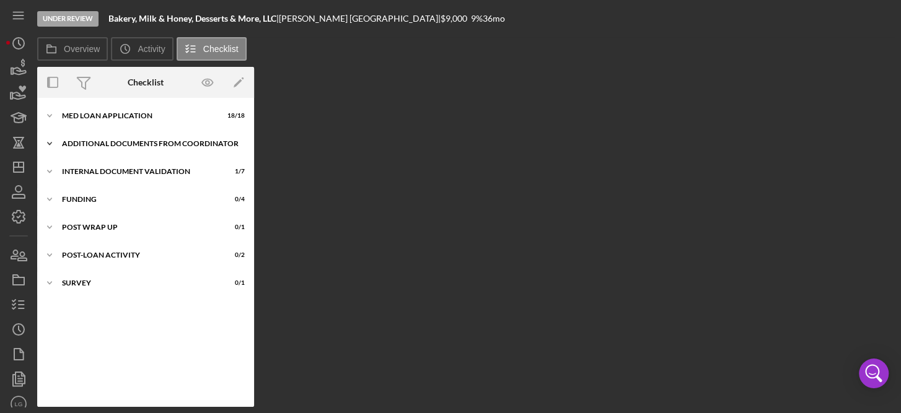
click at [128, 138] on div "Icon/Expander Additional Documents from Coordinator 1 / 2" at bounding box center [145, 143] width 217 height 25
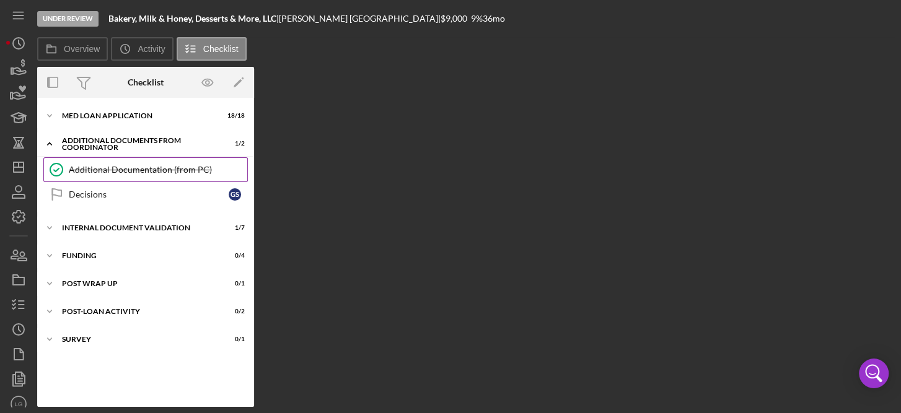
click at [111, 166] on div "Additional Documentation (from PC)" at bounding box center [158, 170] width 179 height 10
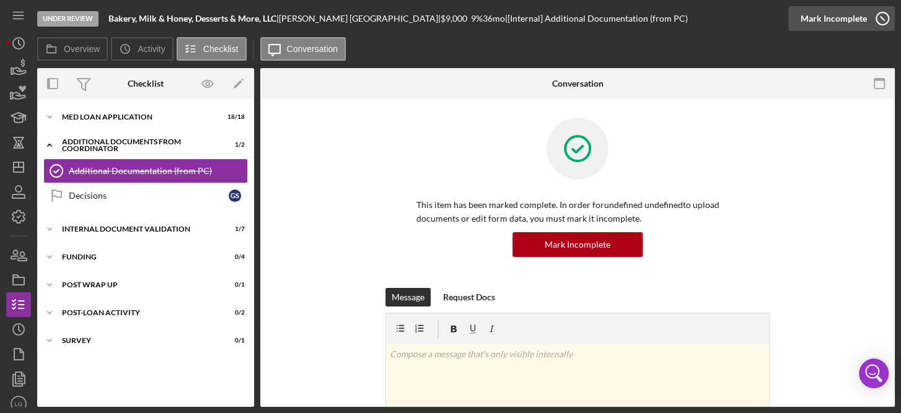
click at [883, 11] on icon "button" at bounding box center [882, 18] width 31 height 31
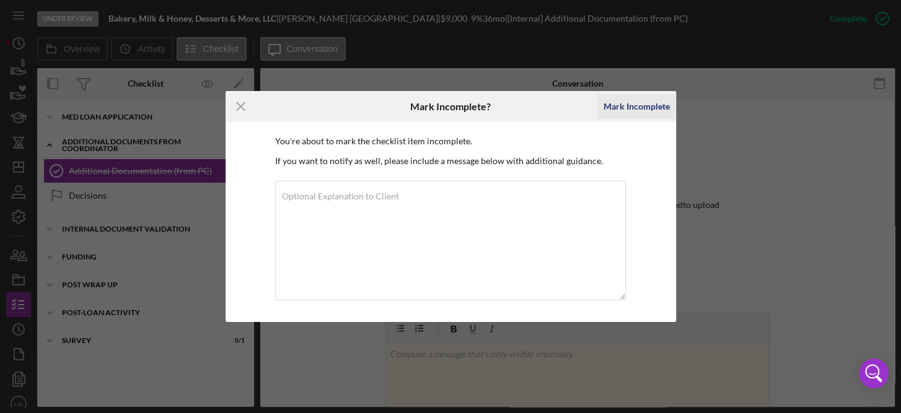
click at [645, 100] on div "Mark Incomplete" at bounding box center [636, 106] width 66 height 25
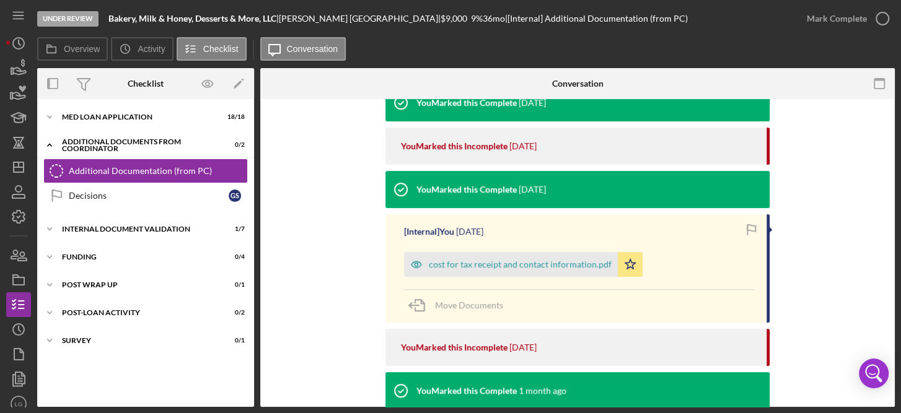
scroll to position [305, 0]
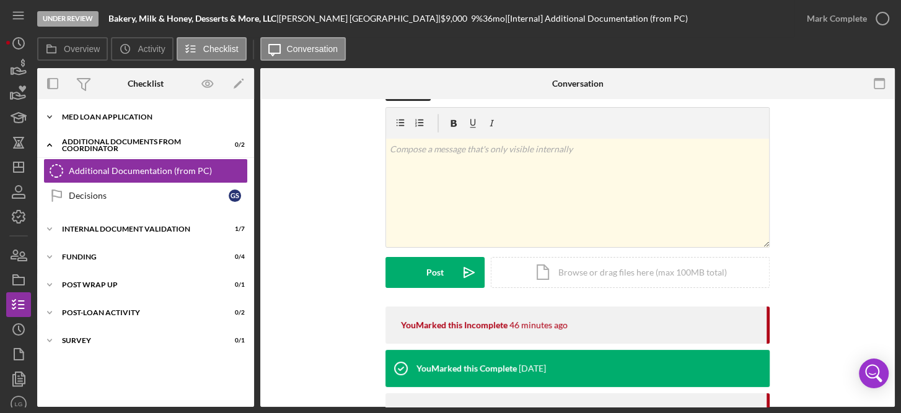
click at [136, 110] on div "Icon/Expander MED Loan Application 18 / 18" at bounding box center [145, 117] width 217 height 25
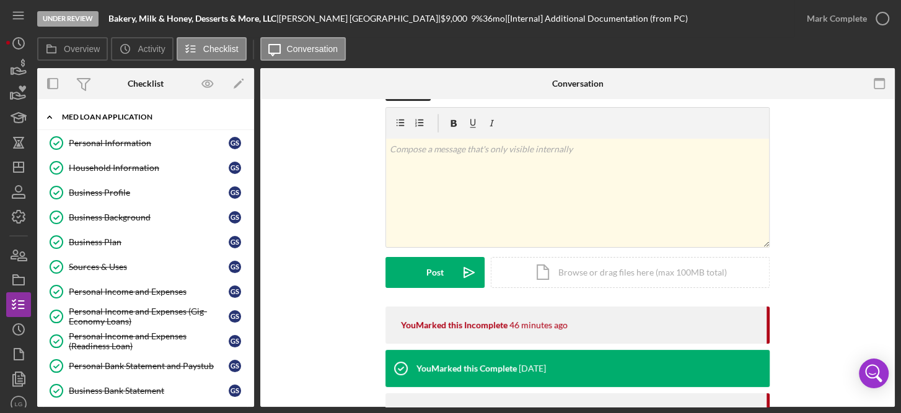
click at [136, 110] on div "Icon/Expander MED Loan Application 18 / 18" at bounding box center [145, 117] width 217 height 25
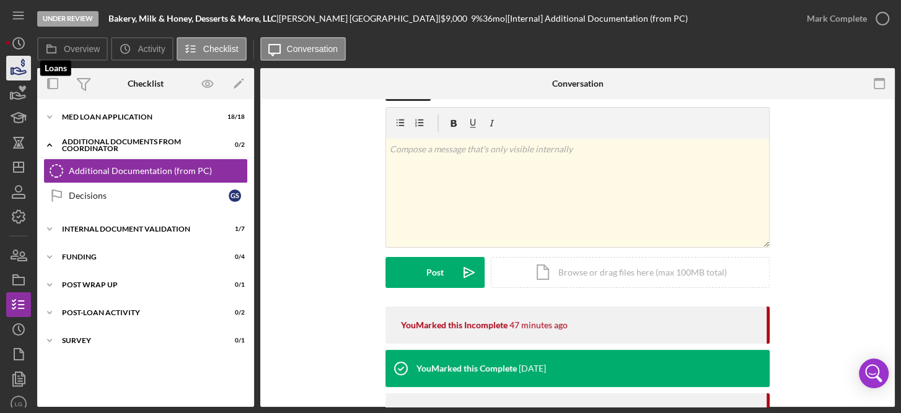
click at [15, 69] on icon "button" at bounding box center [18, 68] width 31 height 31
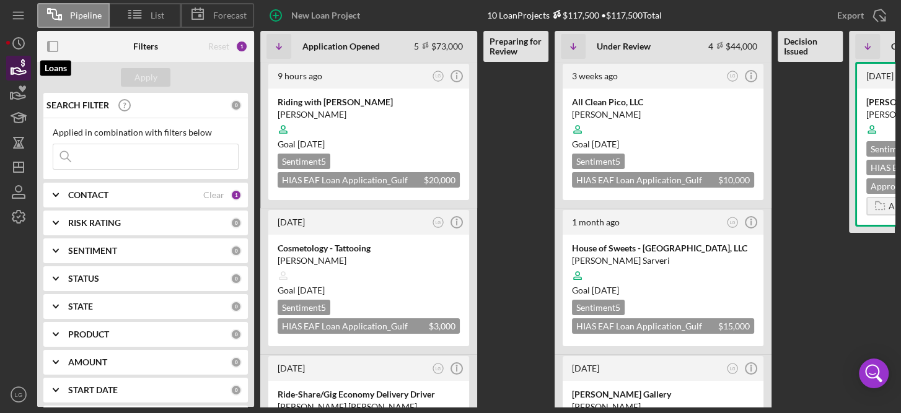
click at [17, 65] on icon "button" at bounding box center [18, 68] width 31 height 31
click at [99, 191] on b "CONTACT" at bounding box center [88, 195] width 40 height 10
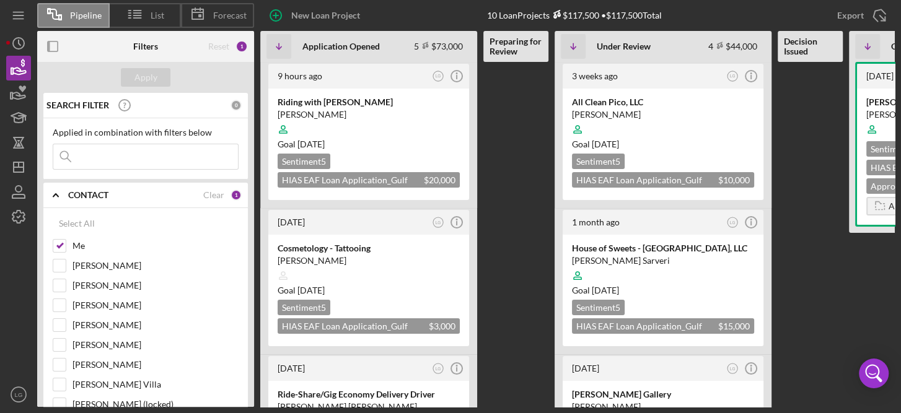
click at [246, 378] on div "SEARCH FILTER 0 Applied in combination with filters below Icon/Menu Close Icon/…" at bounding box center [145, 250] width 217 height 314
click at [17, 62] on icon "button" at bounding box center [18, 68] width 31 height 31
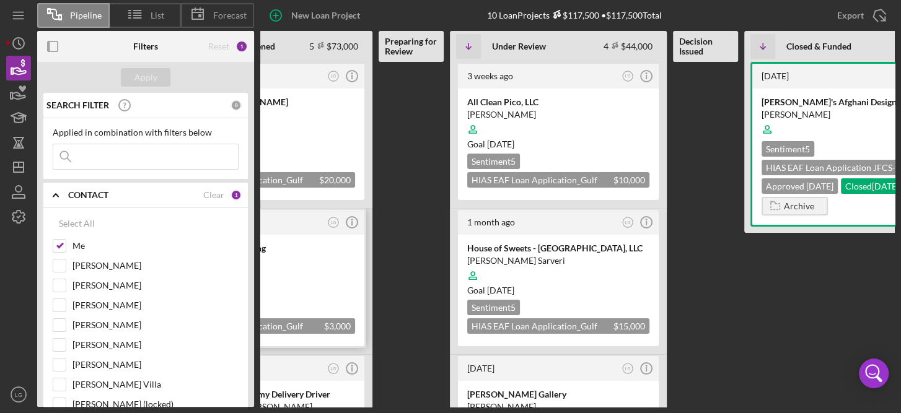
scroll to position [0, 177]
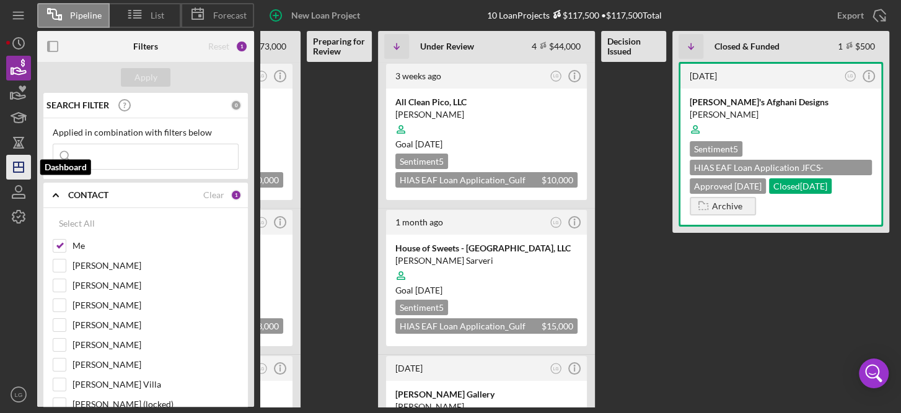
click at [22, 162] on polygon "button" at bounding box center [19, 167] width 10 height 10
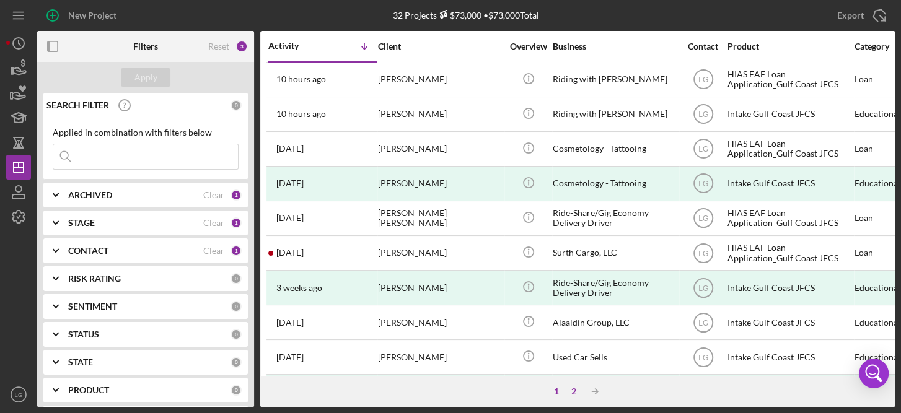
click at [575, 387] on div "2" at bounding box center [573, 392] width 17 height 10
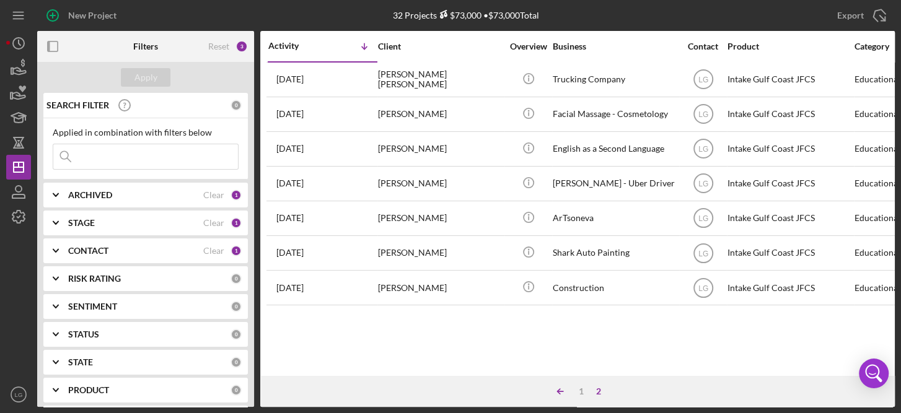
click at [562, 389] on icon "Icon/Table Sort Arrow" at bounding box center [560, 391] width 25 height 25
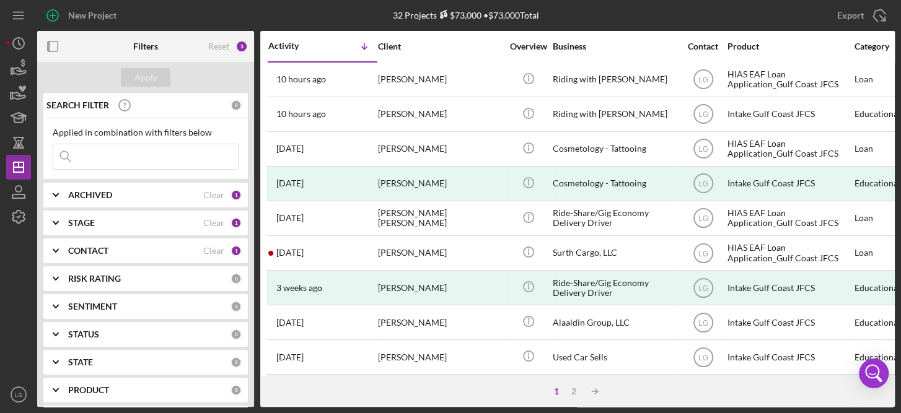
click at [234, 251] on div "1" at bounding box center [236, 250] width 11 height 11
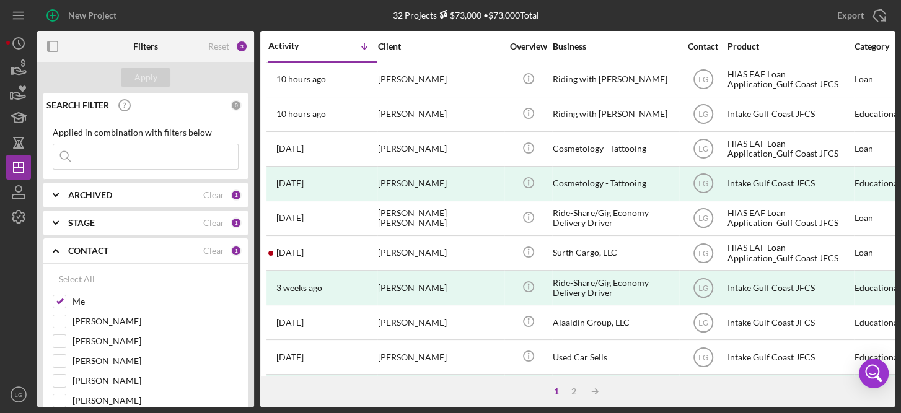
click at [93, 246] on b "CONTACT" at bounding box center [88, 251] width 40 height 10
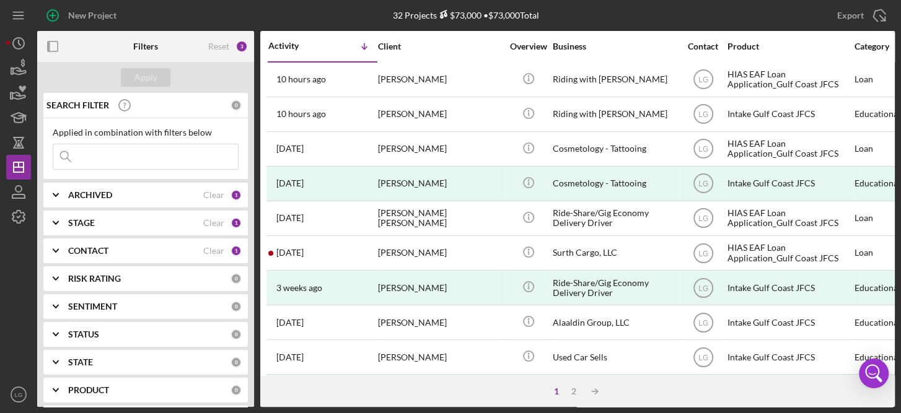
click at [86, 249] on b "CONTACT" at bounding box center [88, 251] width 40 height 10
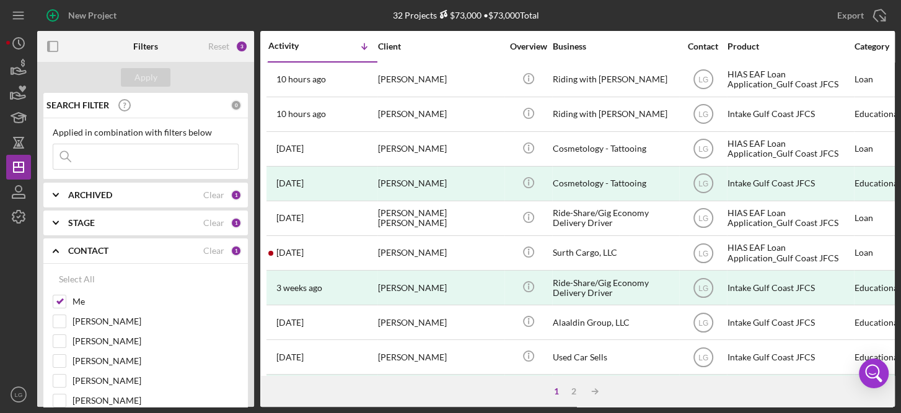
scroll to position [275, 0]
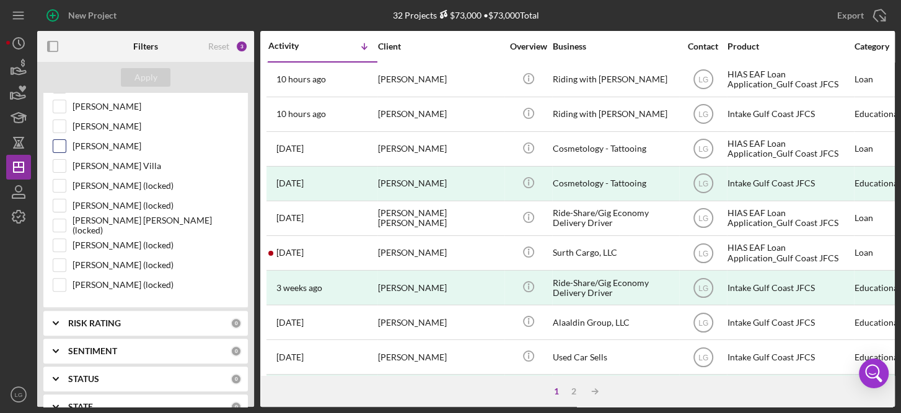
click at [112, 140] on label "[PERSON_NAME]" at bounding box center [156, 146] width 166 height 12
click at [66, 140] on input "[PERSON_NAME]" at bounding box center [59, 146] width 12 height 12
click at [57, 142] on input "[PERSON_NAME]" at bounding box center [59, 146] width 12 height 12
checkbox input "false"
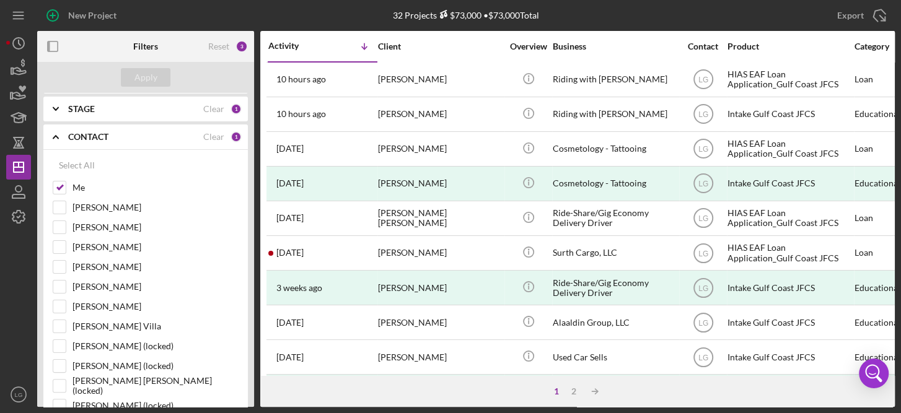
scroll to position [0, 0]
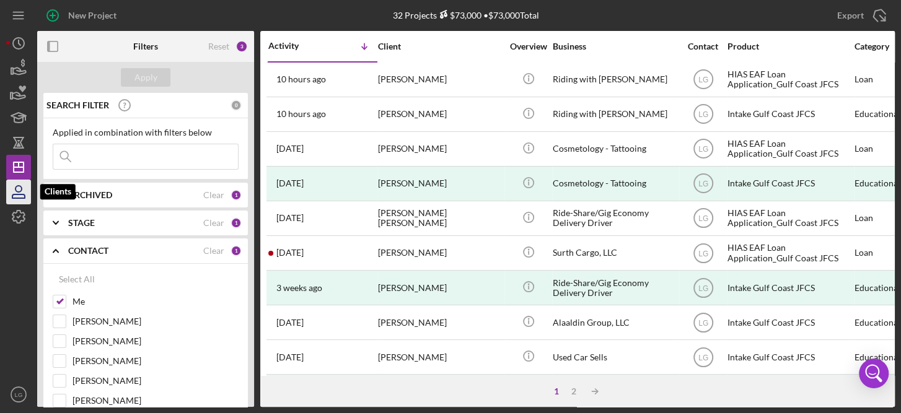
click at [20, 197] on icon "button" at bounding box center [18, 192] width 31 height 31
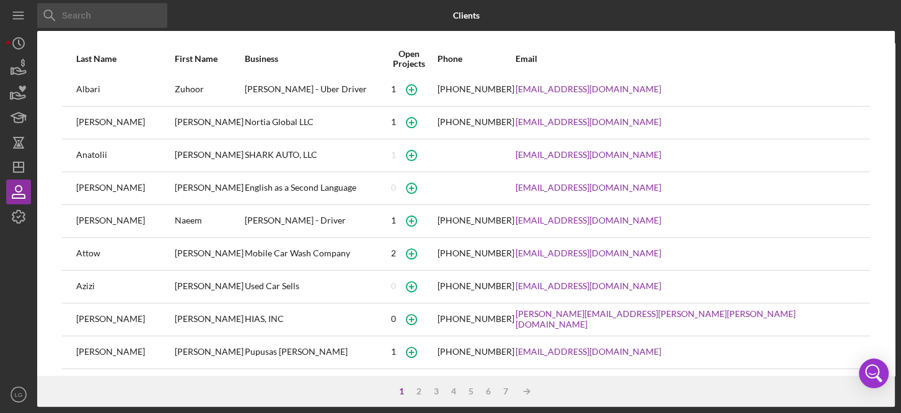
scroll to position [201, 0]
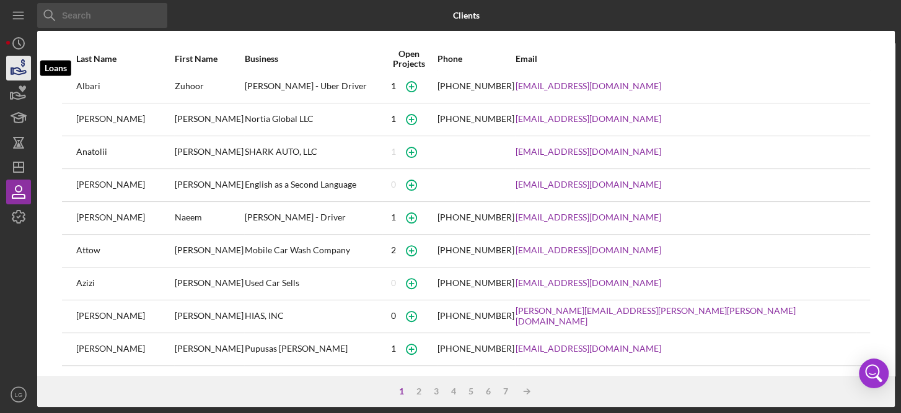
click at [19, 68] on icon "button" at bounding box center [18, 68] width 31 height 31
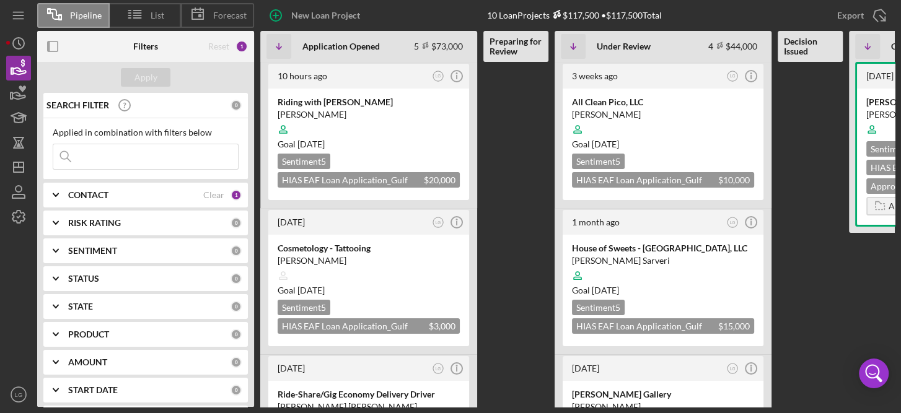
click at [96, 156] on input at bounding box center [145, 156] width 185 height 25
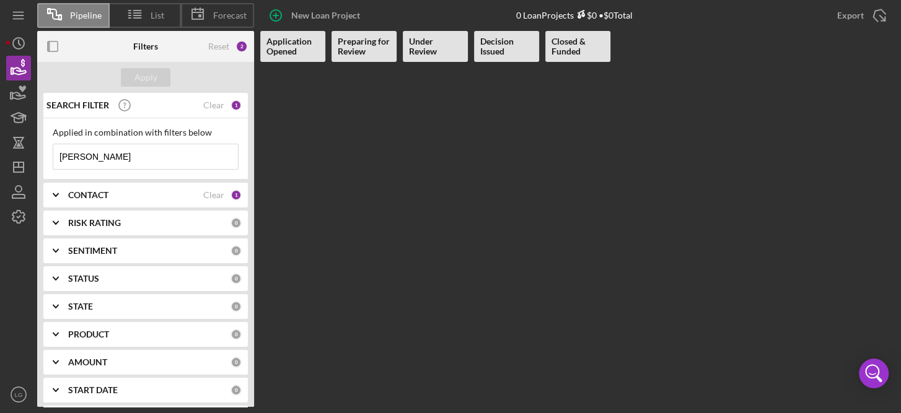
click at [428, 45] on b "Under Review" at bounding box center [435, 47] width 53 height 20
click at [17, 68] on icon "button" at bounding box center [19, 71] width 13 height 7
click at [18, 78] on icon "button" at bounding box center [18, 68] width 31 height 31
click at [96, 158] on input "[PERSON_NAME]" at bounding box center [145, 156] width 185 height 25
type input "j"
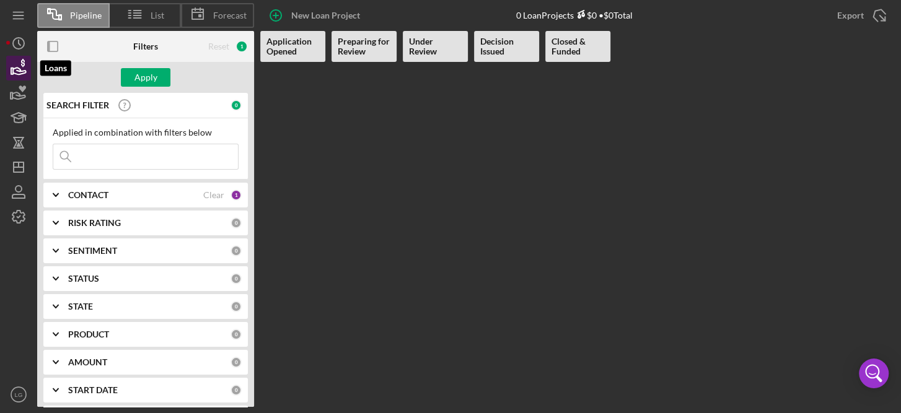
click at [16, 66] on icon "button" at bounding box center [18, 68] width 31 height 31
click at [19, 14] on icon "Icon/Menu" at bounding box center [19, 16] width 28 height 28
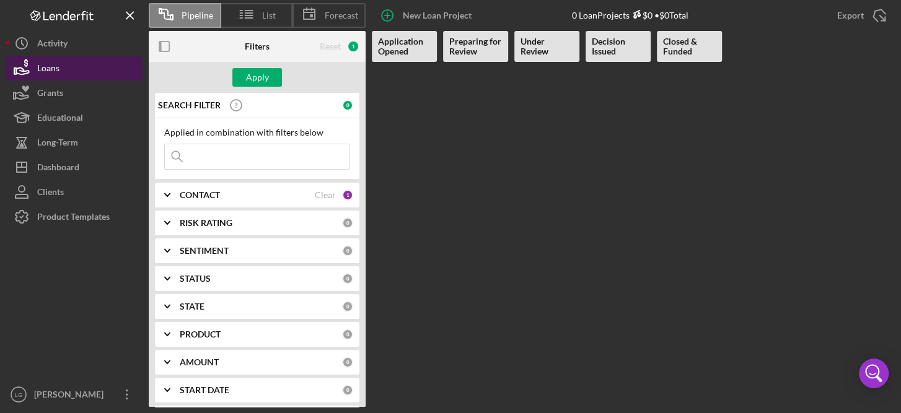
click at [63, 65] on button "Loans" at bounding box center [74, 68] width 136 height 25
click at [242, 14] on icon at bounding box center [246, 14] width 31 height 31
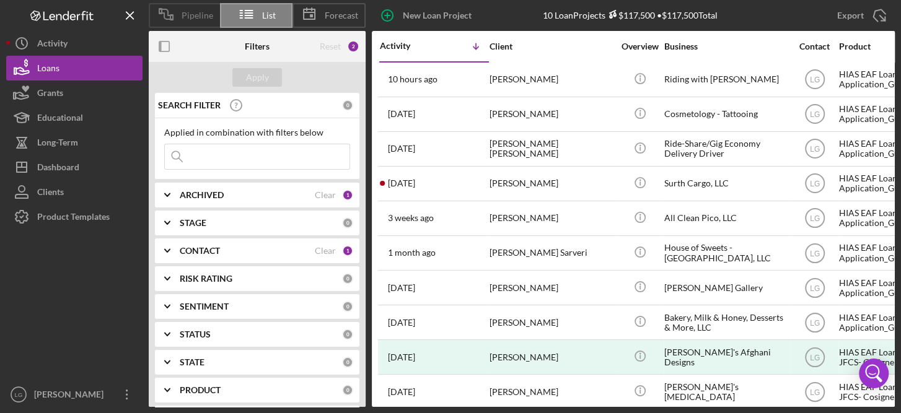
click at [198, 12] on span "Pipeline" at bounding box center [198, 16] width 32 height 10
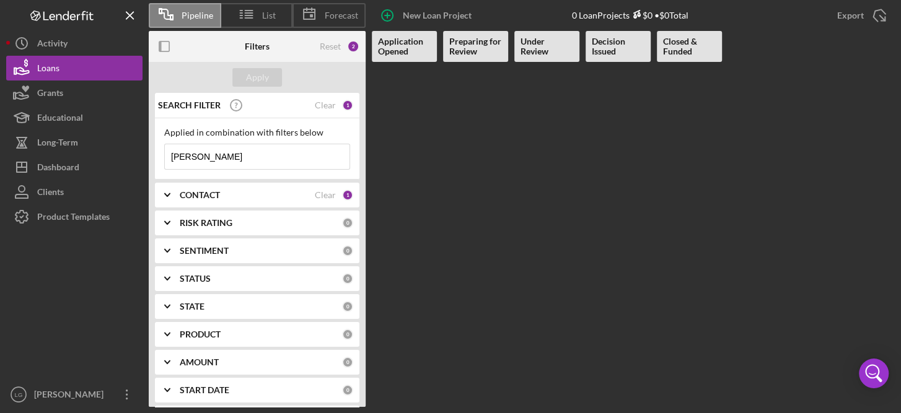
click at [414, 48] on b "Application Opened" at bounding box center [404, 47] width 53 height 20
click at [465, 50] on b "Preparing for Review" at bounding box center [475, 47] width 53 height 20
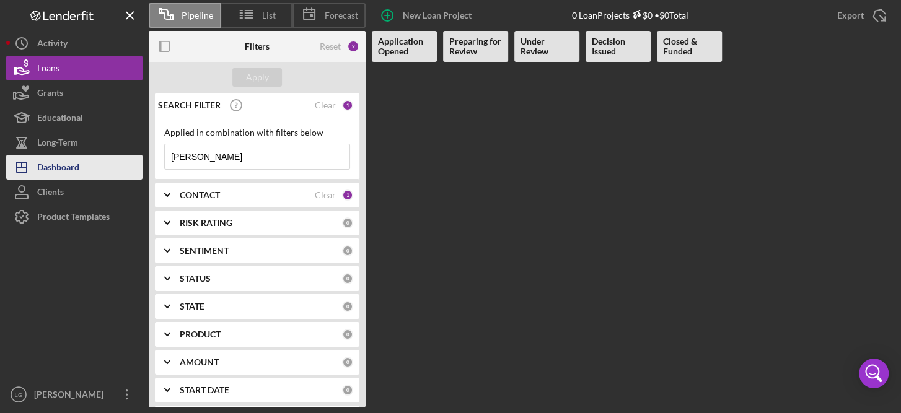
click at [58, 164] on div "Dashboard" at bounding box center [58, 169] width 42 height 28
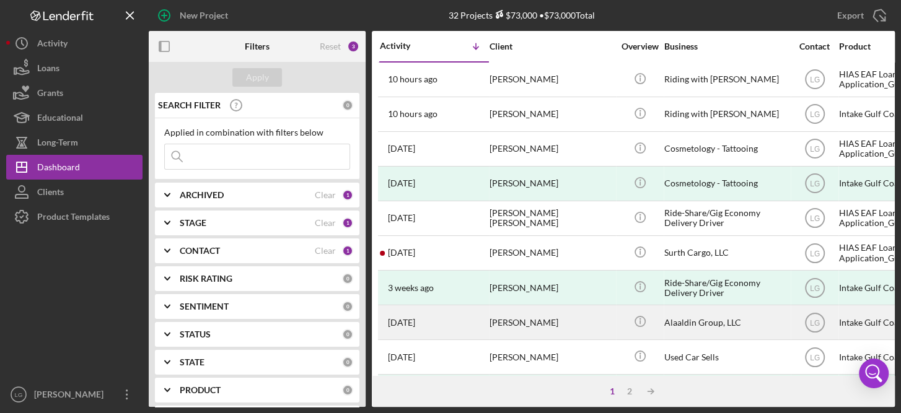
click at [469, 326] on div "[DATE] [PERSON_NAME]" at bounding box center [434, 322] width 108 height 33
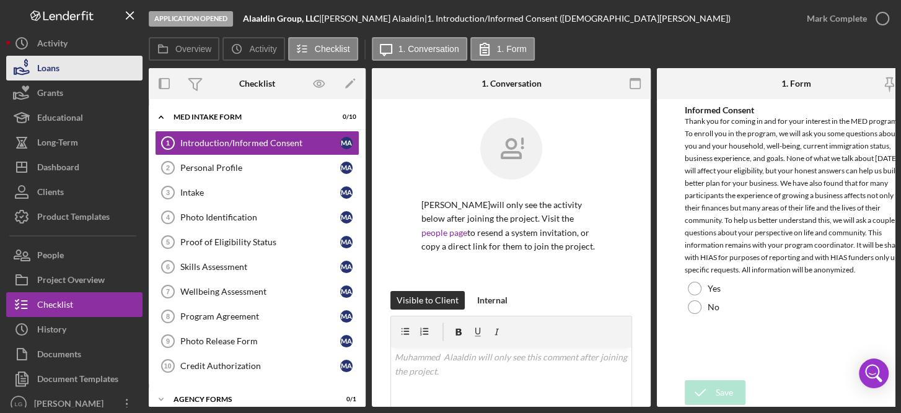
click at [50, 61] on div "Loans" at bounding box center [48, 70] width 22 height 28
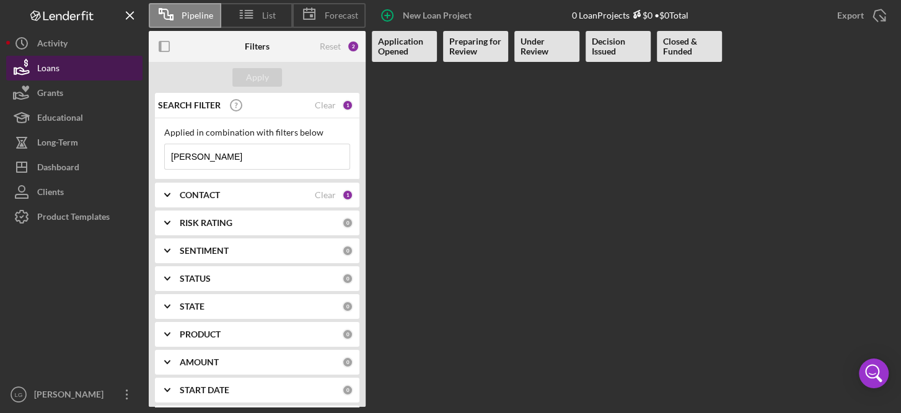
click at [43, 70] on div "Loans" at bounding box center [48, 70] width 22 height 28
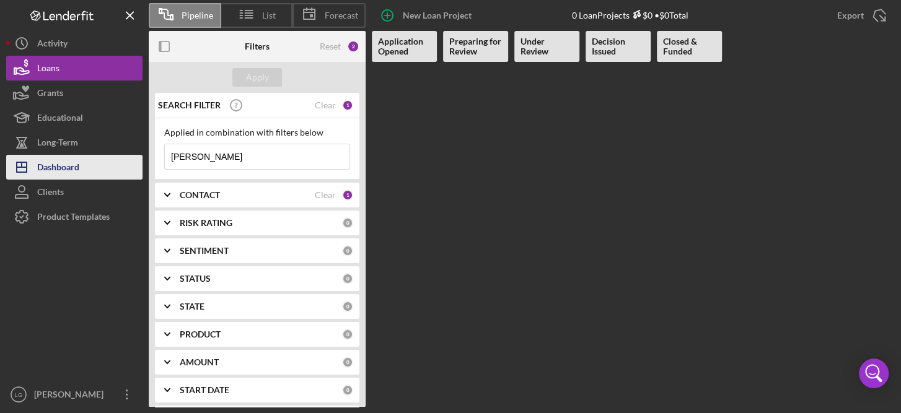
click at [51, 168] on div "Dashboard" at bounding box center [58, 169] width 42 height 28
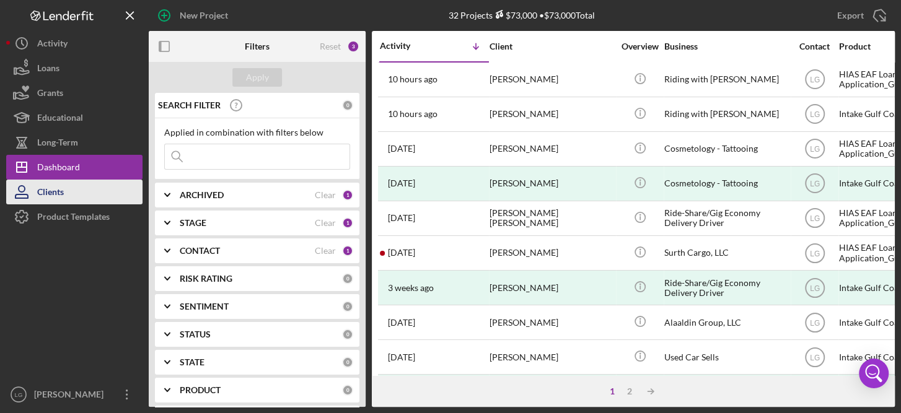
click at [60, 190] on div "Clients" at bounding box center [50, 194] width 27 height 28
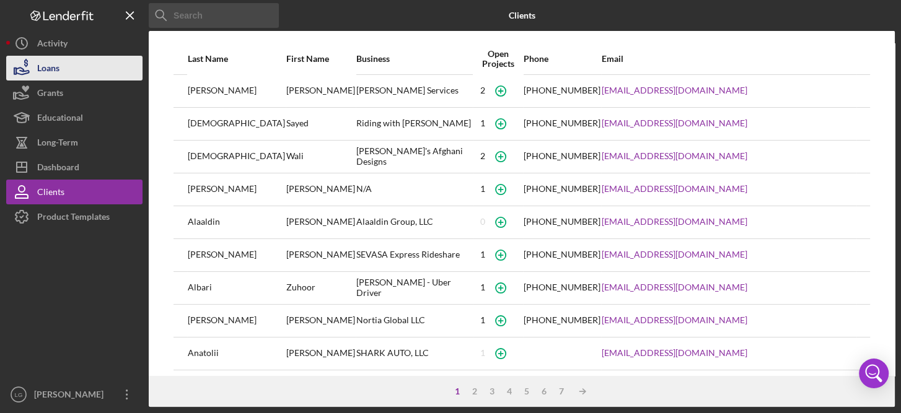
click at [51, 63] on div "Loans" at bounding box center [48, 70] width 22 height 28
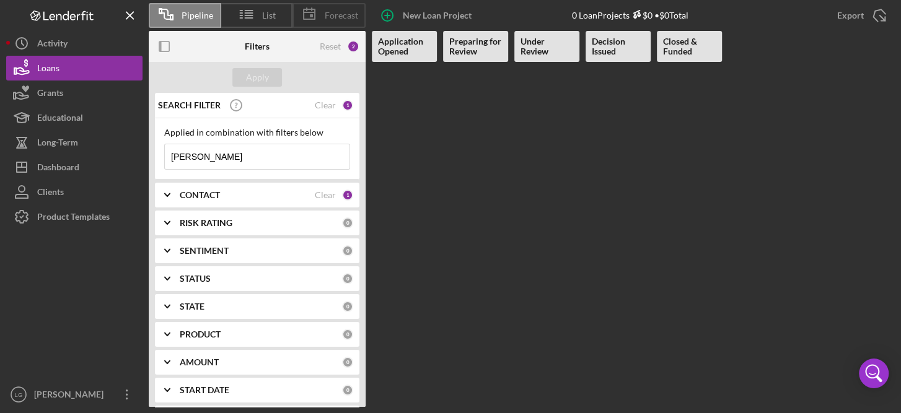
click at [345, 14] on span "Forecast" at bounding box center [341, 16] width 33 height 10
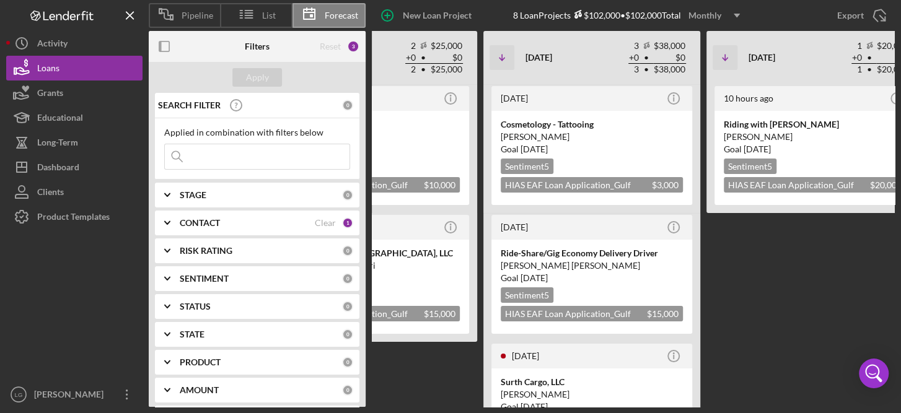
scroll to position [0, 529]
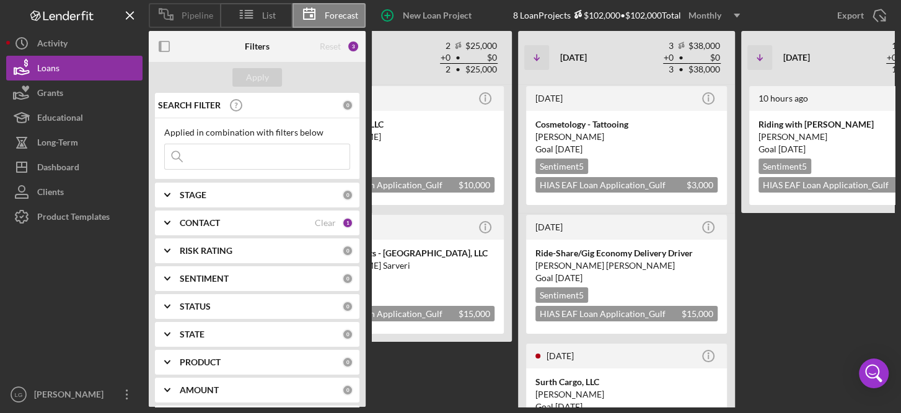
click at [191, 8] on div "Pipeline" at bounding box center [184, 15] width 71 height 25
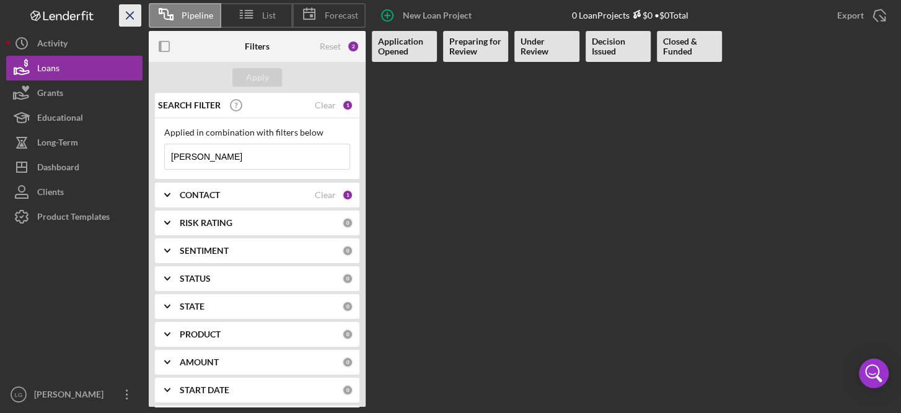
click at [128, 15] on icon "Icon/Menu Close" at bounding box center [131, 16] width 28 height 28
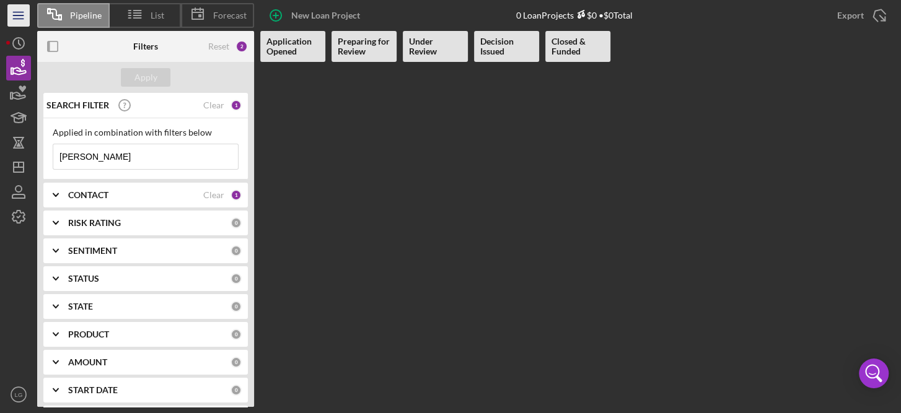
click at [18, 12] on icon "Icon/Menu" at bounding box center [19, 16] width 28 height 28
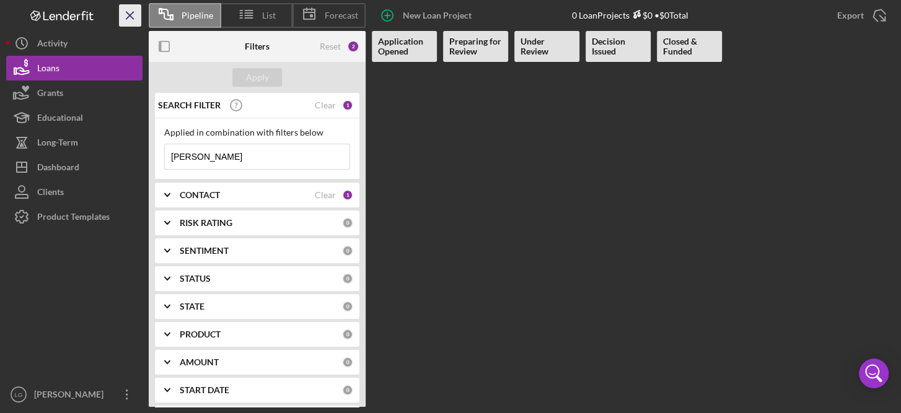
click at [133, 14] on icon "Icon/Menu Close" at bounding box center [131, 16] width 28 height 28
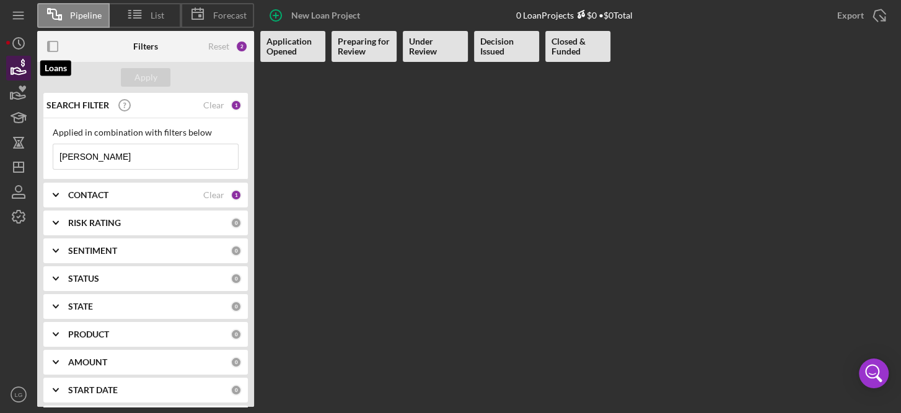
click at [15, 63] on icon "button" at bounding box center [18, 68] width 31 height 31
click at [360, 46] on b "Preparing for Review" at bounding box center [364, 47] width 53 height 20
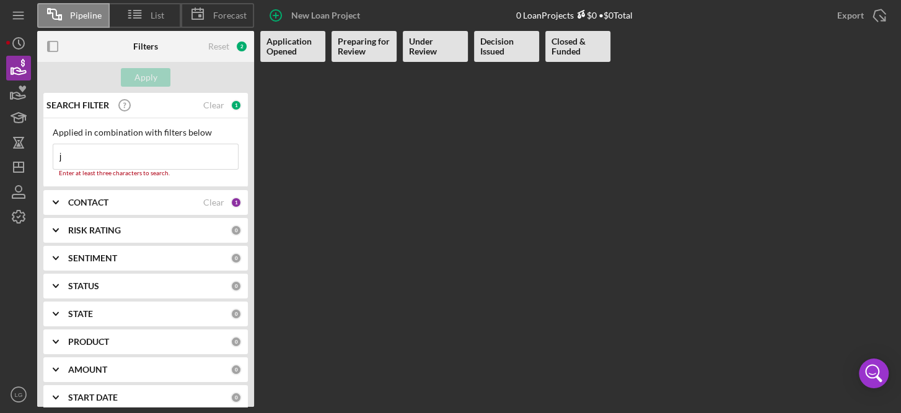
type input "j"
click at [506, 250] on Issued at bounding box center [506, 234] width 65 height 345
click at [19, 12] on line "button" at bounding box center [18, 12] width 10 height 0
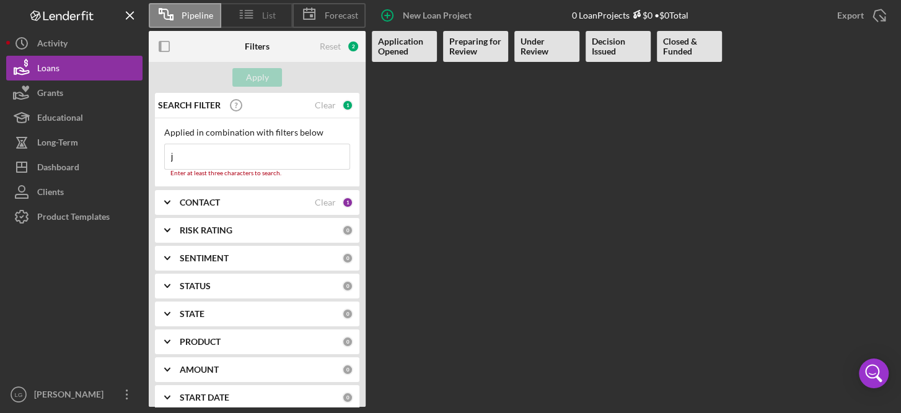
click at [256, 9] on icon at bounding box center [246, 14] width 31 height 31
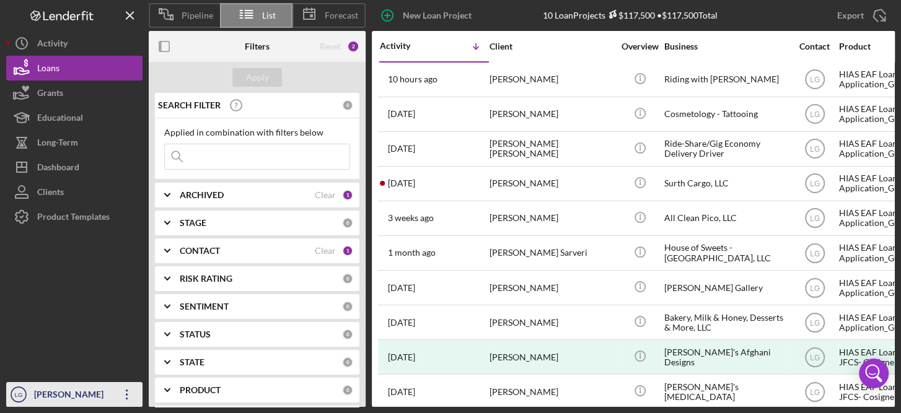
click at [123, 389] on icon "Icon/Overflow" at bounding box center [127, 394] width 31 height 31
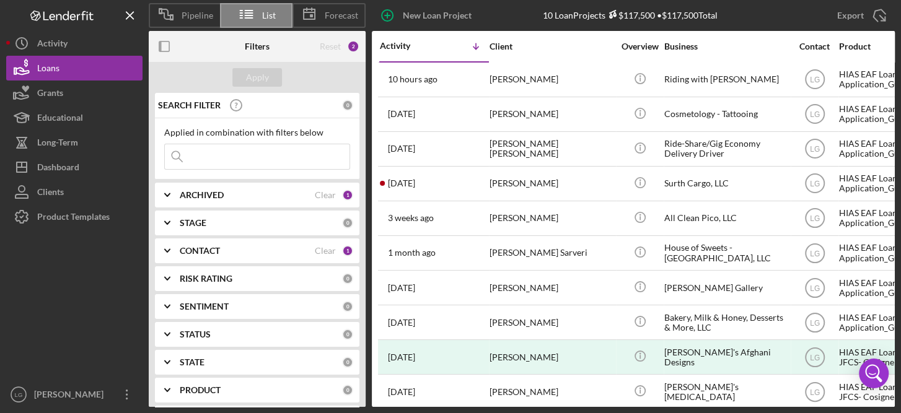
click at [105, 256] on div at bounding box center [74, 305] width 136 height 153
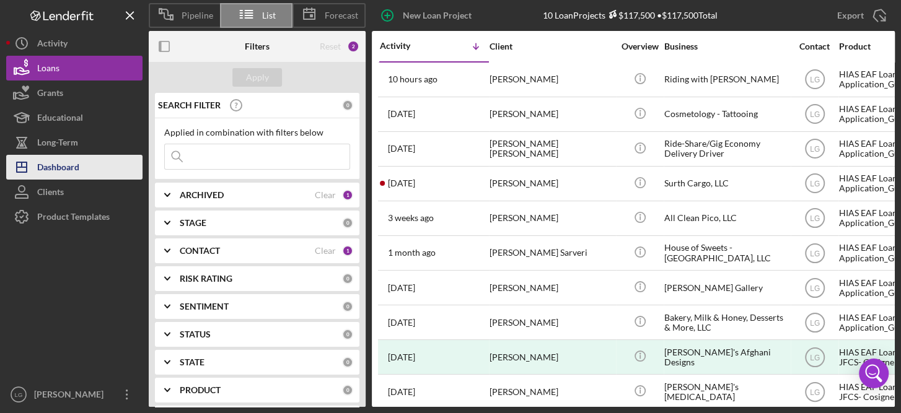
click at [47, 162] on div "Dashboard" at bounding box center [58, 169] width 42 height 28
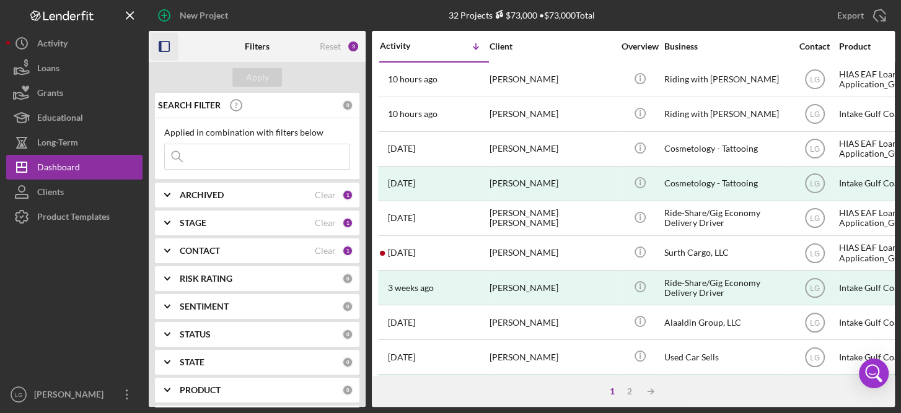
click at [169, 40] on icon "button" at bounding box center [165, 47] width 28 height 28
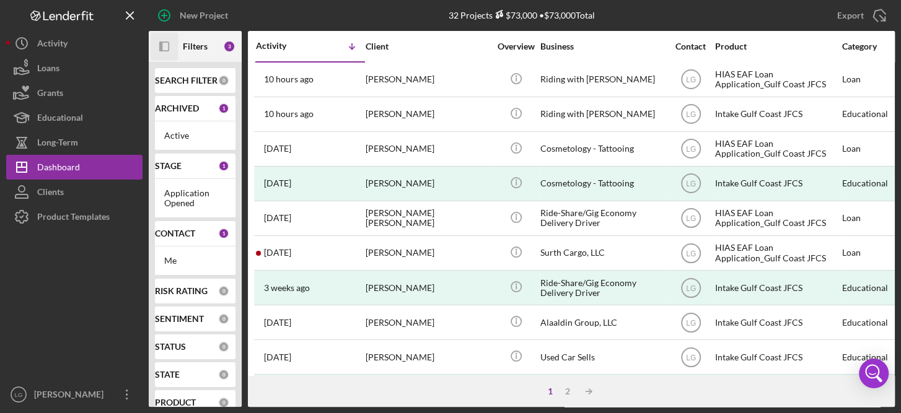
click at [169, 40] on icon "Icon/Panel Side Expand" at bounding box center [165, 47] width 28 height 28
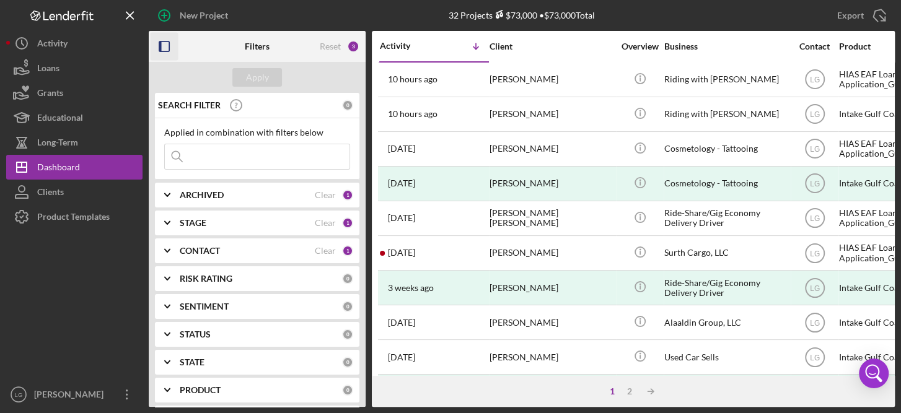
click at [64, 11] on icon "Logo-Reversed Created with Sketch." at bounding box center [62, 16] width 112 height 11
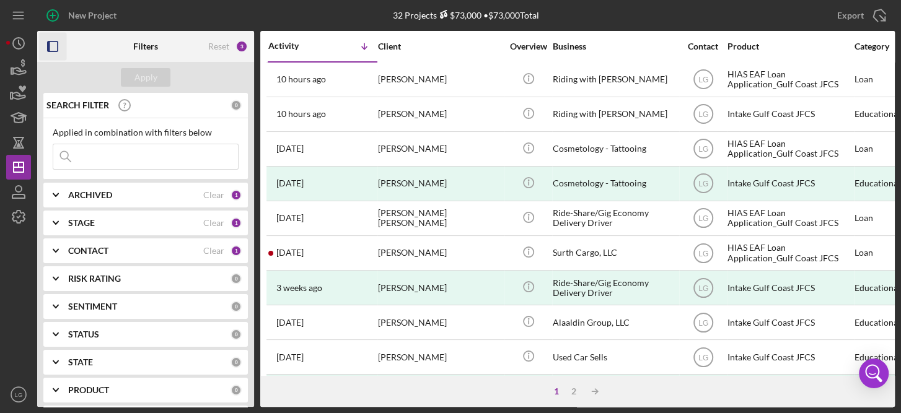
click at [91, 223] on b "STAGE" at bounding box center [81, 223] width 27 height 10
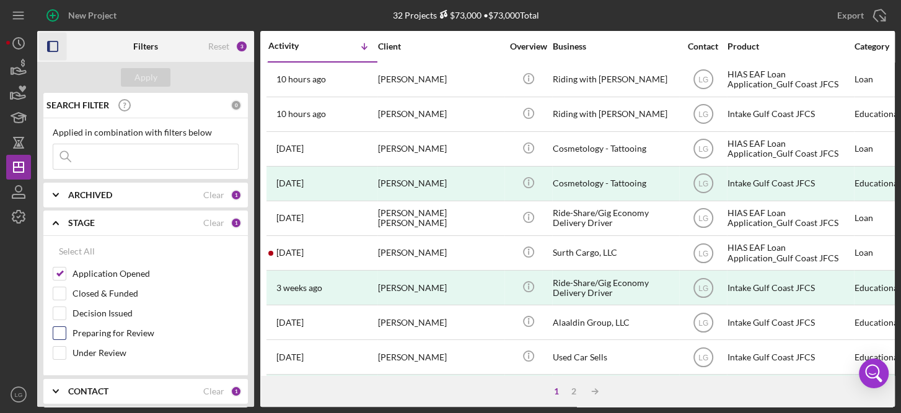
click at [61, 330] on input "Preparing for Review" at bounding box center [59, 333] width 12 height 12
checkbox input "true"
click at [61, 347] on input "Under Review" at bounding box center [59, 353] width 12 height 12
checkbox input "true"
click at [146, 73] on div "Apply" at bounding box center [146, 77] width 23 height 19
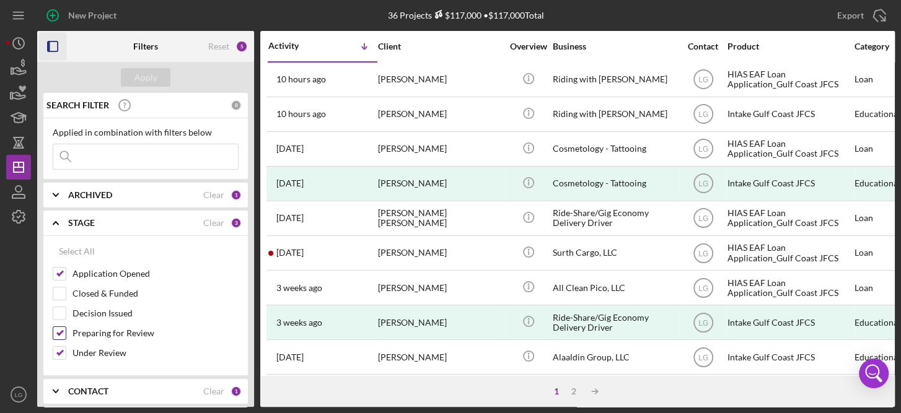
click at [59, 332] on input "Preparing for Review" at bounding box center [59, 333] width 12 height 12
click at [57, 331] on input "Preparing for Review" at bounding box center [59, 333] width 12 height 12
checkbox input "true"
click at [160, 81] on button "Apply" at bounding box center [146, 77] width 50 height 19
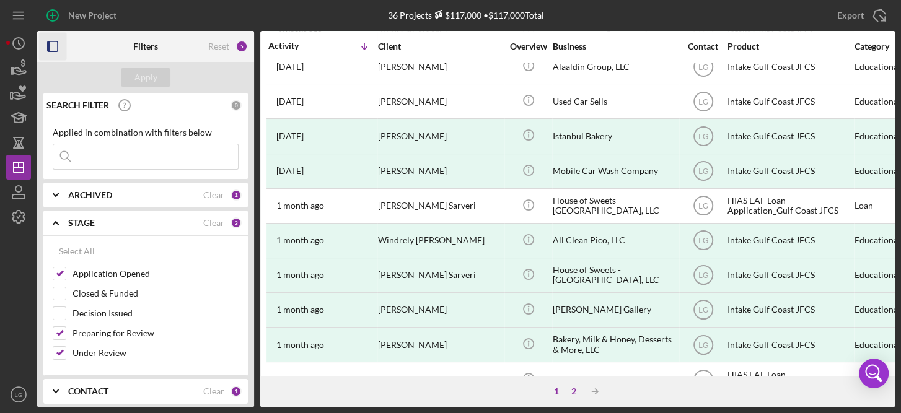
click at [573, 389] on div "2" at bounding box center [573, 392] width 17 height 10
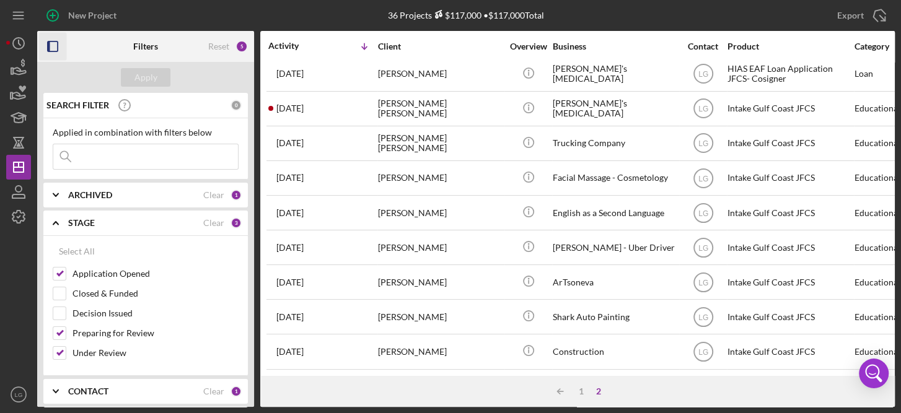
scroll to position [0, 0]
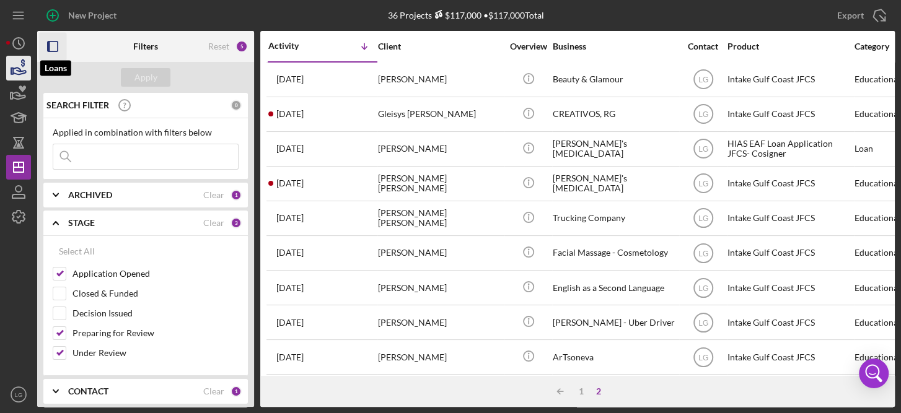
click at [17, 60] on icon "button" at bounding box center [18, 68] width 31 height 31
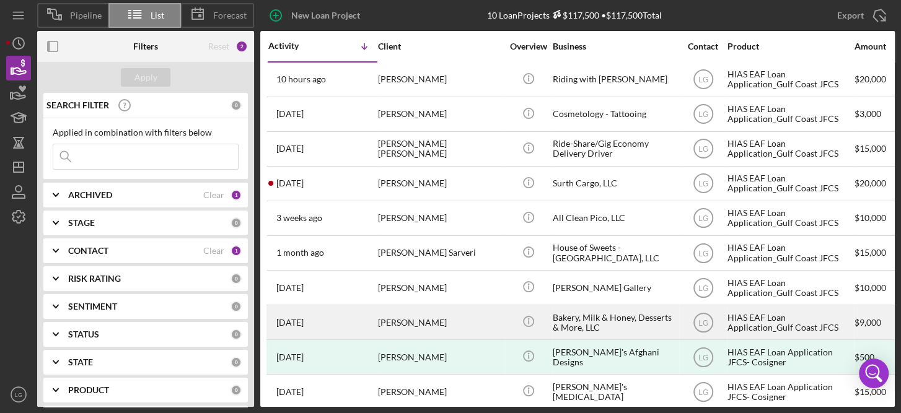
click at [288, 318] on time "[DATE]" at bounding box center [289, 323] width 27 height 10
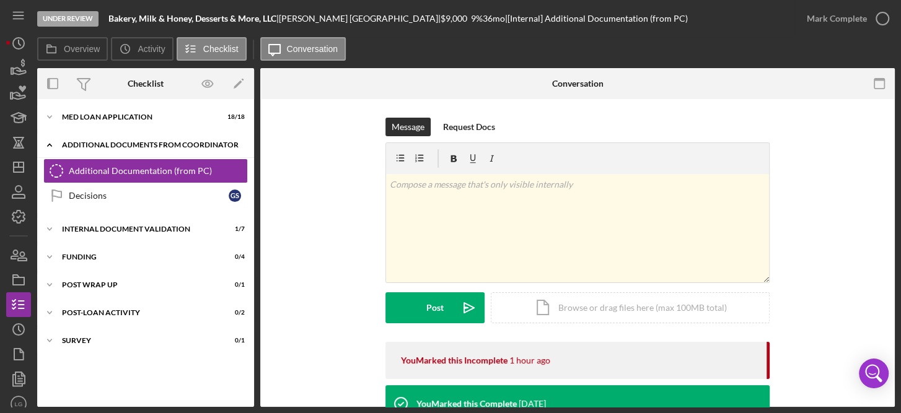
click at [104, 140] on div "Icon/Expander Additional Documents from Coordinator 0 / 2" at bounding box center [145, 145] width 217 height 25
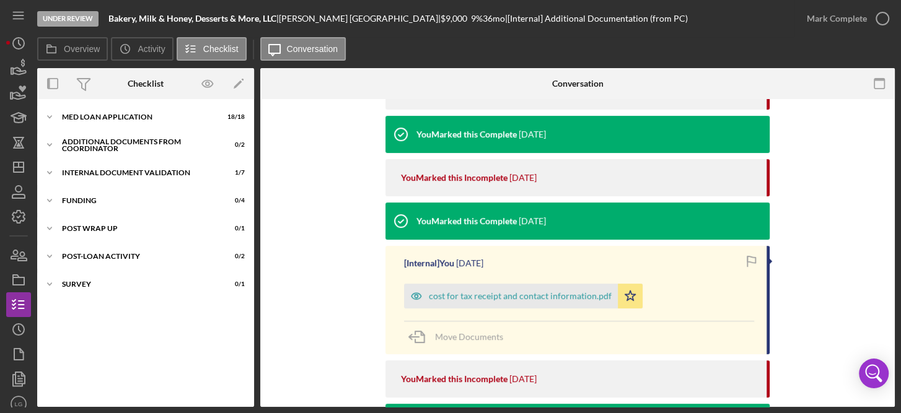
scroll to position [539, 0]
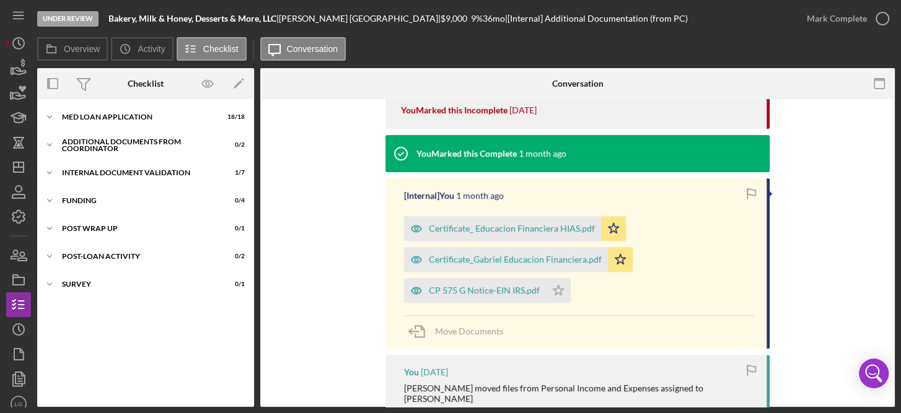
click at [888, 328] on div "Message Request Docs v Color teal Color pink Remove color Add row above Add row…" at bounding box center [577, 307] width 635 height 1494
click at [141, 48] on label "Activity" at bounding box center [151, 49] width 27 height 10
